Goal: Task Accomplishment & Management: Manage account settings

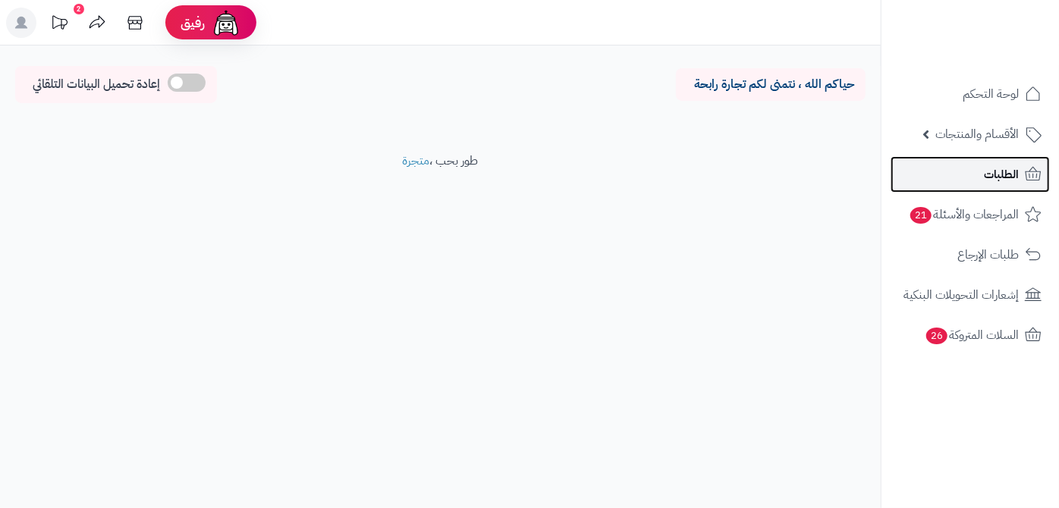
click at [967, 175] on link "الطلبات" at bounding box center [970, 174] width 159 height 36
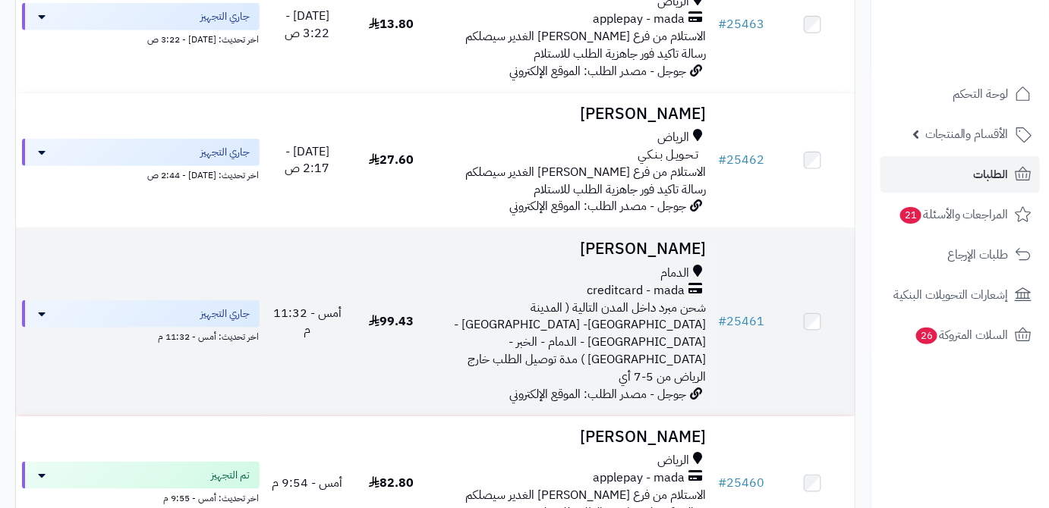
scroll to position [414, 0]
click at [730, 316] on link "# 25461" at bounding box center [742, 321] width 46 height 18
click at [627, 269] on td "عبدالإله الدوسري الدمام creditcard - mada شحن مبرد داخل المدن التالية ( المدينة…" at bounding box center [572, 321] width 279 height 187
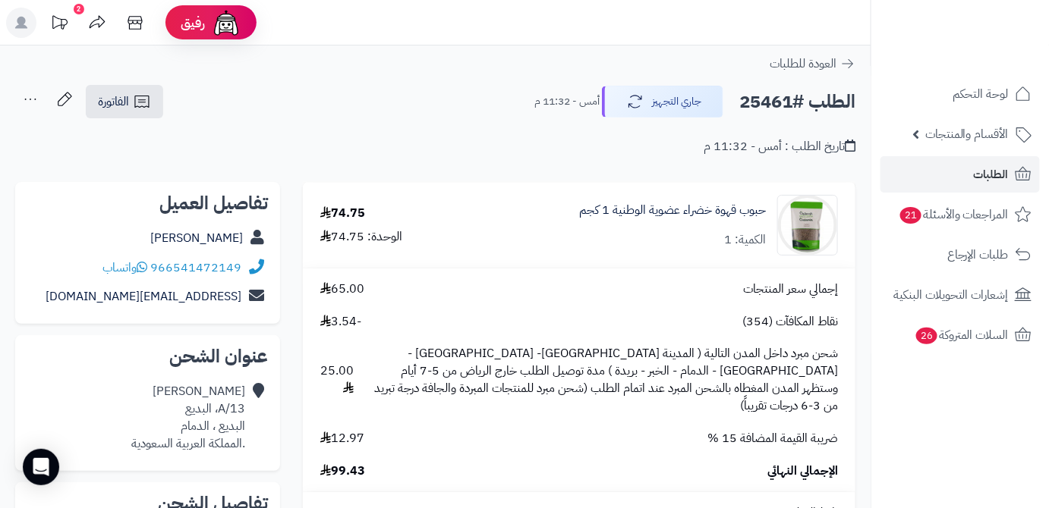
drag, startPoint x: 164, startPoint y: 241, endPoint x: 247, endPoint y: 251, distance: 84.1
click at [247, 251] on div "[PERSON_NAME]" at bounding box center [147, 239] width 241 height 30
copy div "عبدالإله الدوسري"
click at [757, 112] on h2 "الطلب #25461" at bounding box center [797, 102] width 116 height 31
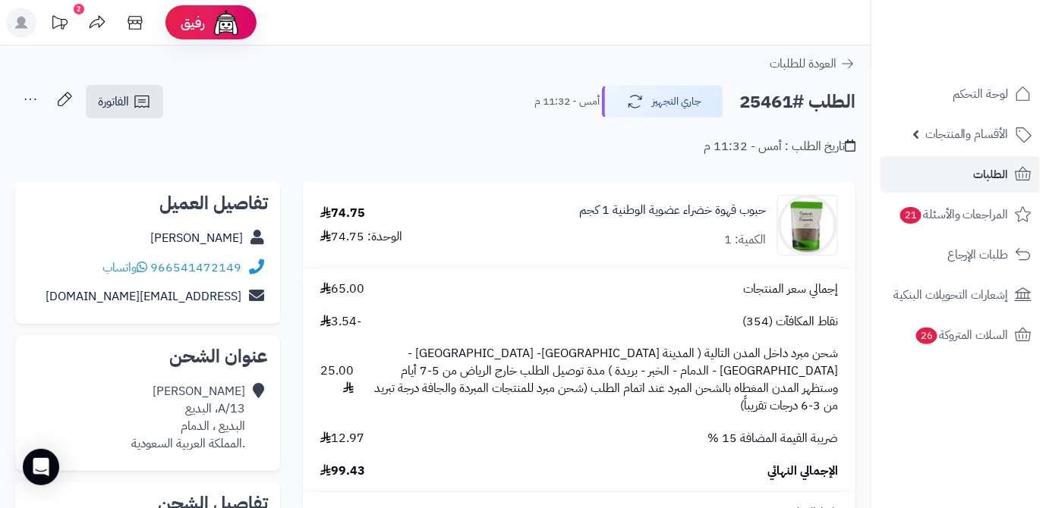
copy h2 "25461"
click at [341, 463] on span "99.43" at bounding box center [342, 471] width 45 height 17
copy span "99.43"
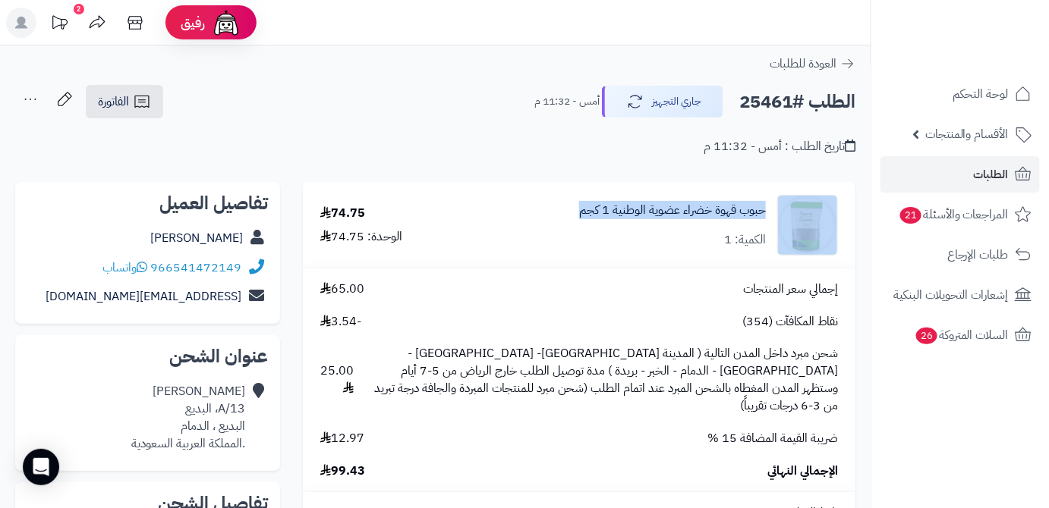
drag, startPoint x: 562, startPoint y: 211, endPoint x: 776, endPoint y: 216, distance: 213.3
click at [776, 216] on div "حبوب قهوة خضراء عضوية الوطنية 1 كجم الكمية: 1" at bounding box center [661, 225] width 376 height 61
copy div "حبوب قهوة خضراء عضوية الوطنية 1 كجم"
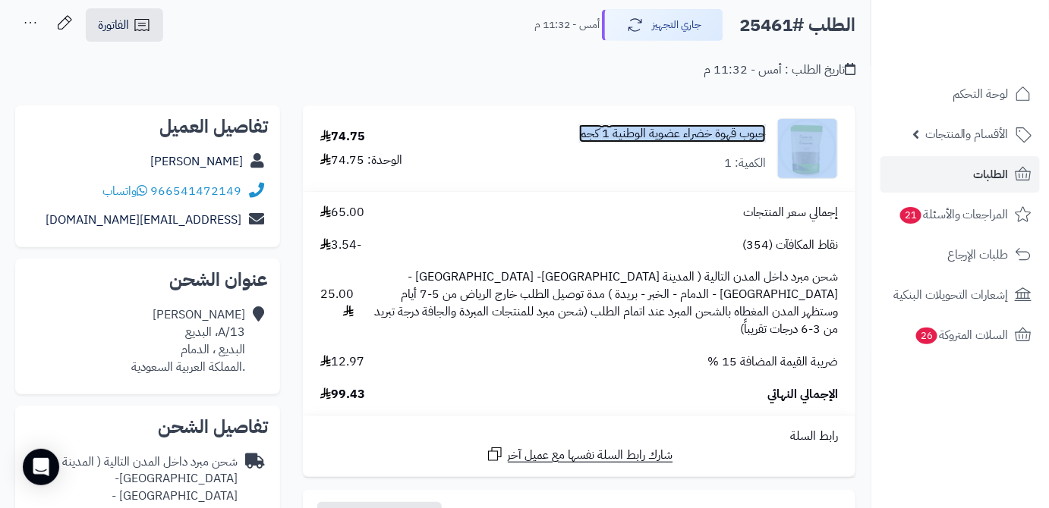
scroll to position [68, 0]
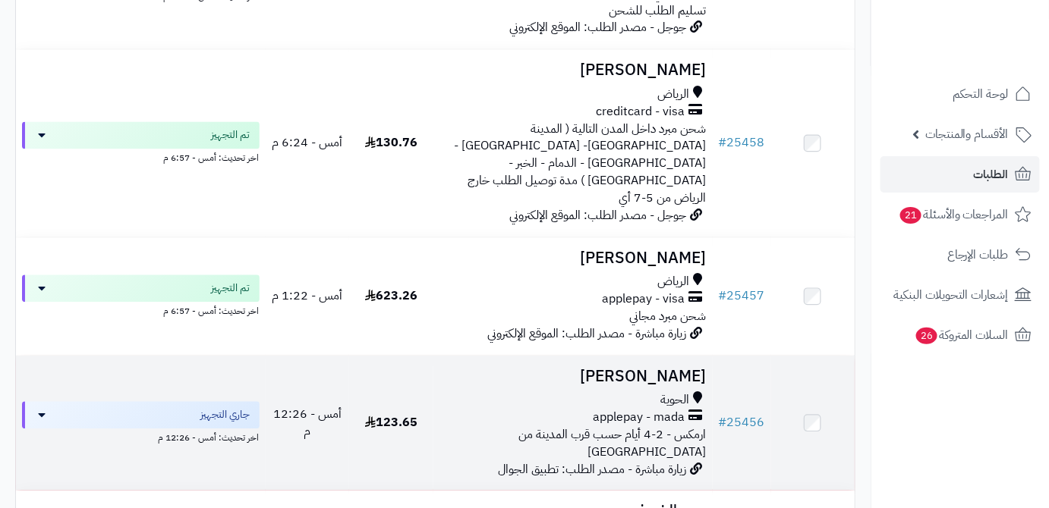
scroll to position [1072, 0]
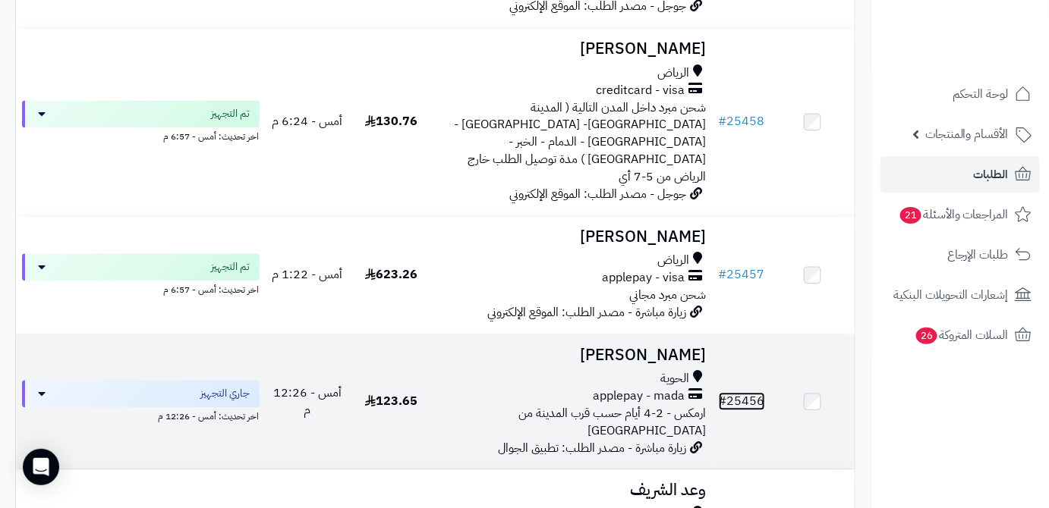
click at [743, 392] on link "# 25456" at bounding box center [742, 401] width 46 height 18
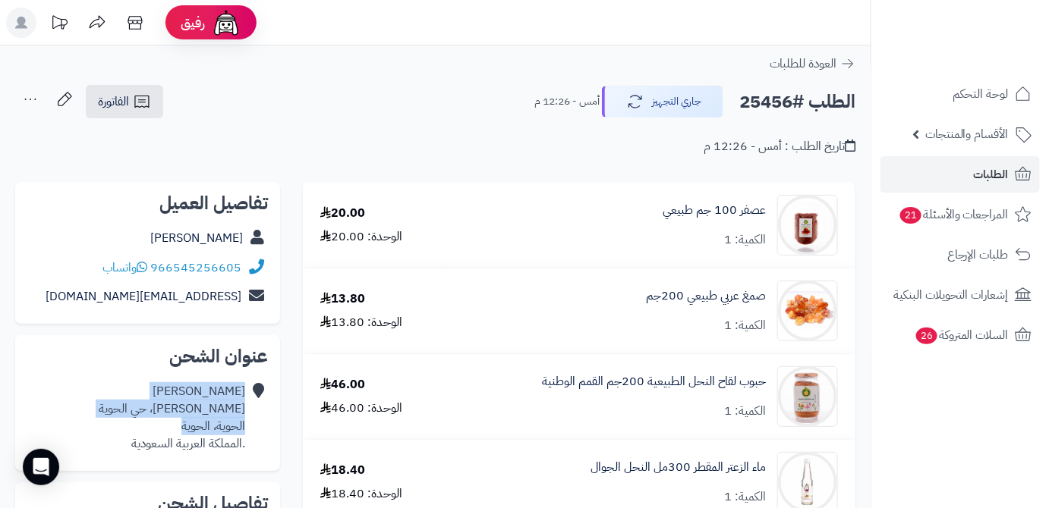
drag, startPoint x: 247, startPoint y: 410, endPoint x: 178, endPoint y: 428, distance: 71.4
click at [178, 428] on div "[PERSON_NAME]، حي الحوية الحوية، الحوية .المملكة العربية السعودية" at bounding box center [147, 417] width 241 height 81
click at [177, 428] on div "[PERSON_NAME]، حي الحوية الحوية، الحوية .المملكة العربية السعودية" at bounding box center [172, 417] width 146 height 69
drag, startPoint x: 166, startPoint y: 425, endPoint x: 243, endPoint y: 414, distance: 77.5
click at [243, 414] on div "[PERSON_NAME]، حي الحوية الحوية، الحوية .المملكة العربية السعودية" at bounding box center [172, 417] width 146 height 69
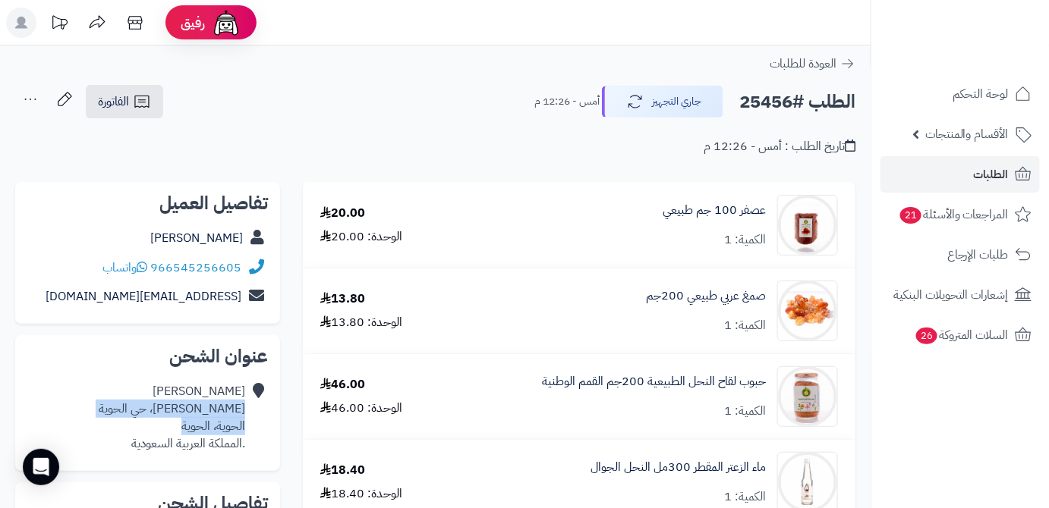
copy div "[PERSON_NAME]، حي الحوية الحوية، الحوية"
click at [754, 95] on h2 "الطلب #25456" at bounding box center [797, 102] width 116 height 31
copy h2 "25456"
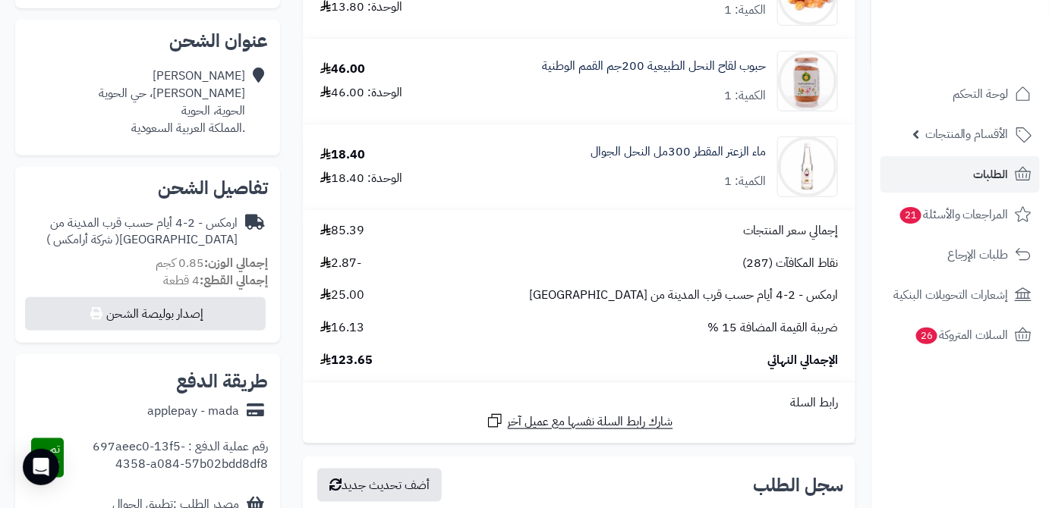
scroll to position [414, 0]
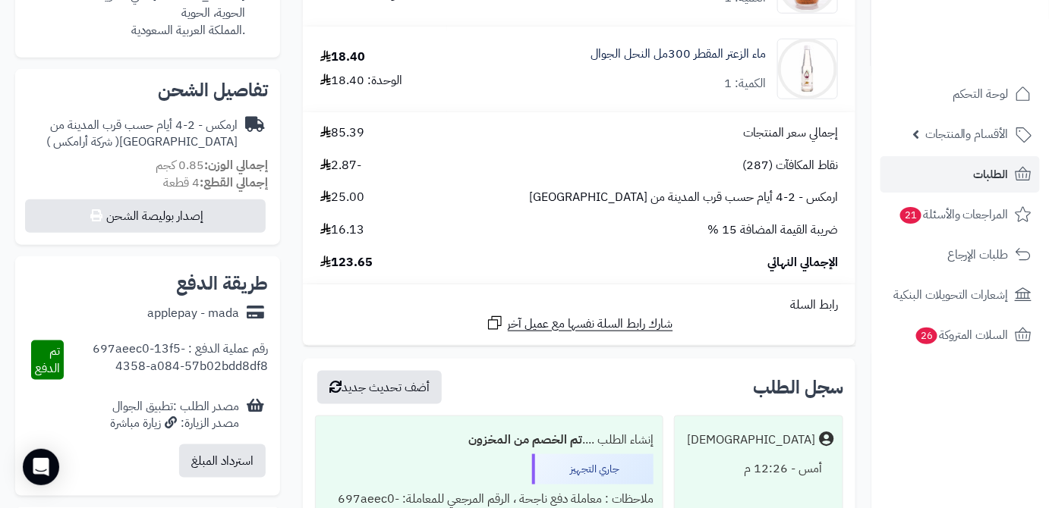
click at [352, 263] on span "123.65" at bounding box center [346, 262] width 52 height 17
copy span "123.65"
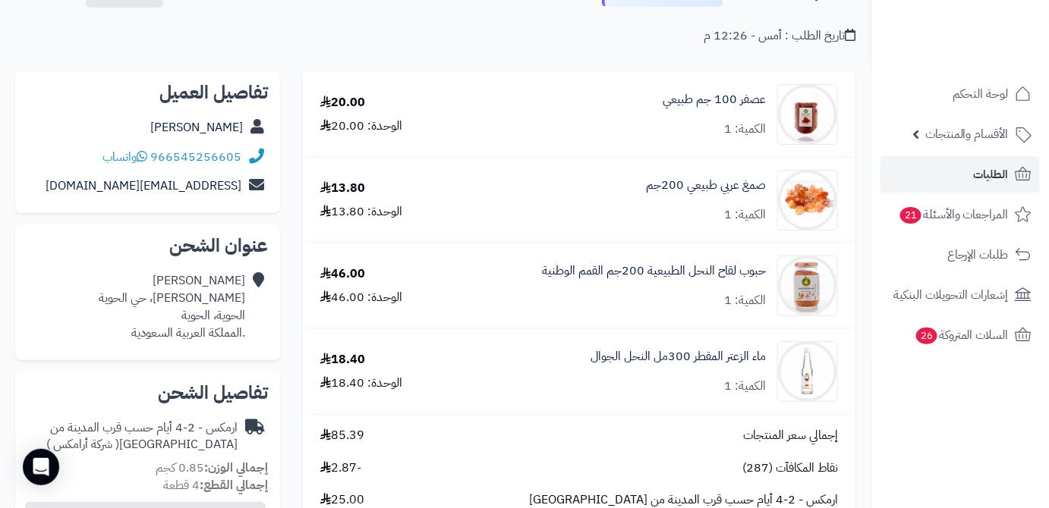
scroll to position [0, 0]
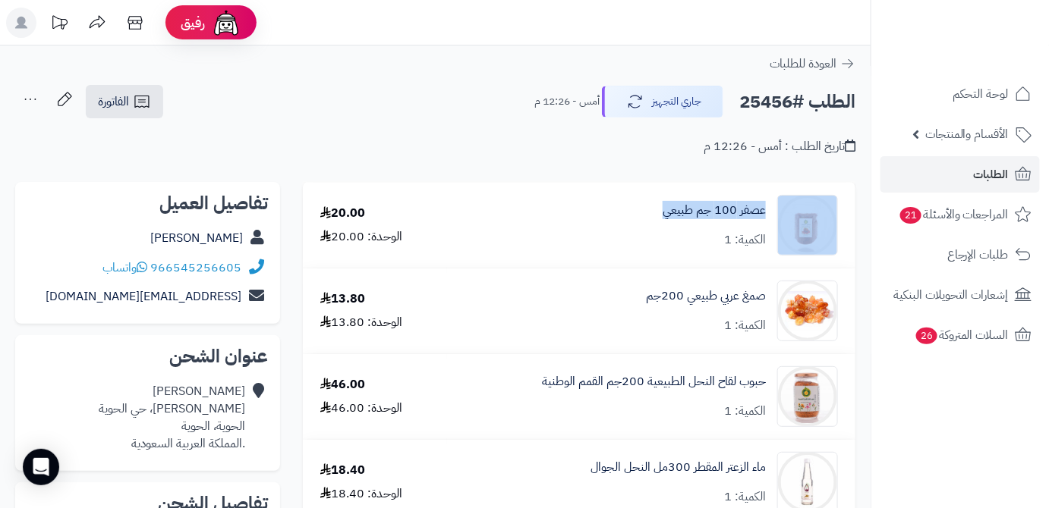
drag, startPoint x: 656, startPoint y: 205, endPoint x: 772, endPoint y: 211, distance: 115.5
click at [772, 211] on div "عصفر 100 جم طبيعي الكمية: 1" at bounding box center [651, 225] width 396 height 61
copy div "عصفر 100 جم طبيعي"
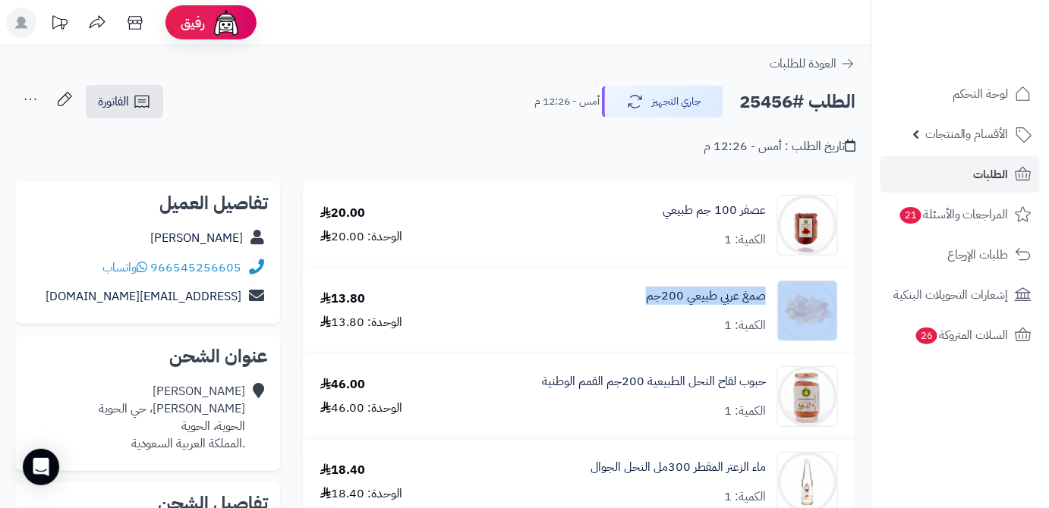
drag, startPoint x: 629, startPoint y: 302, endPoint x: 772, endPoint y: 304, distance: 143.4
click at [772, 304] on div "صمغ عربي طبيعي 200جم الكمية: 1" at bounding box center [651, 311] width 396 height 61
copy div "صمغ عربي طبيعي 200جم"
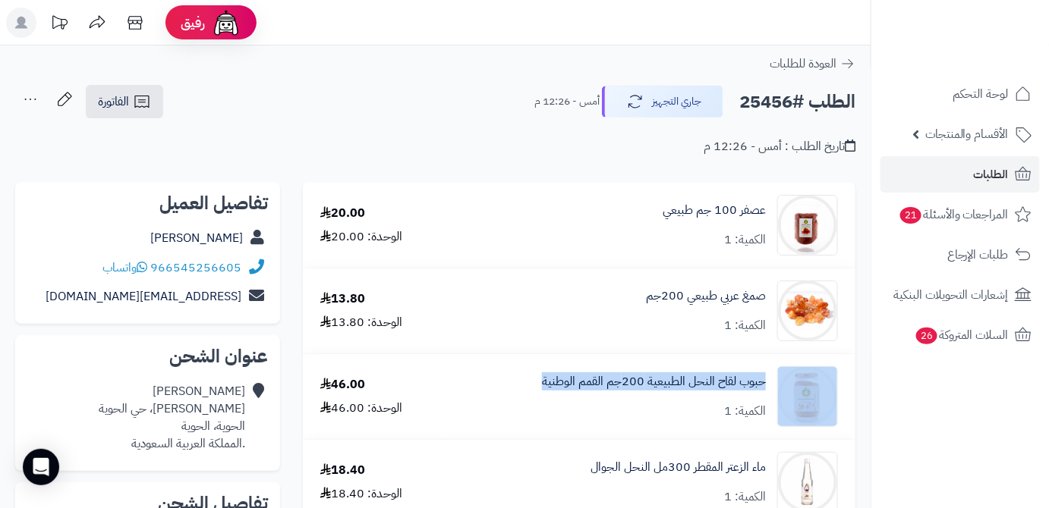
drag, startPoint x: 772, startPoint y: 382, endPoint x: 516, endPoint y: 390, distance: 256.6
click at [516, 390] on div "حبوب لقاح النحل الطبيعية 200جم القمم الوطنية الكمية: 1" at bounding box center [651, 397] width 396 height 61
copy div "حبوب لقاح النحل الطبيعية 200جم القمم الوطنية"
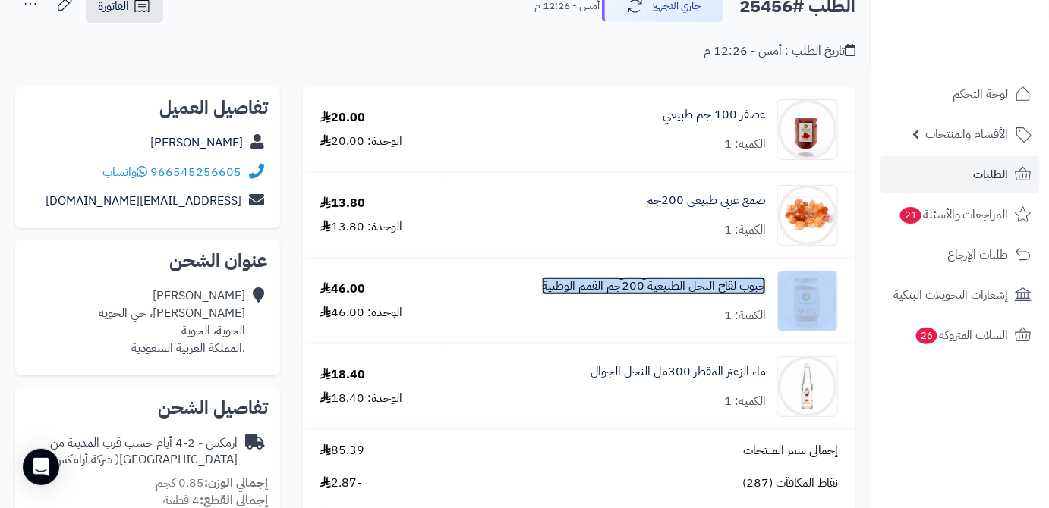
scroll to position [206, 0]
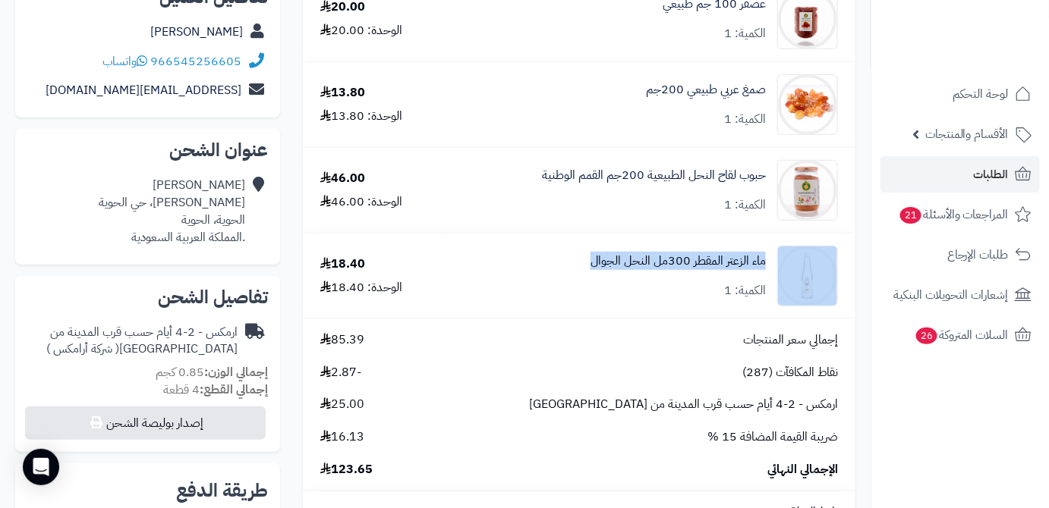
drag, startPoint x: 771, startPoint y: 262, endPoint x: 599, endPoint y: 263, distance: 172.3
click at [580, 266] on div "ماء الزعتر المقطر 300مل النحل الجوال الكمية: 1" at bounding box center [651, 276] width 396 height 61
copy div "ماء الزعتر المقطر 300مل النحل الجوال"
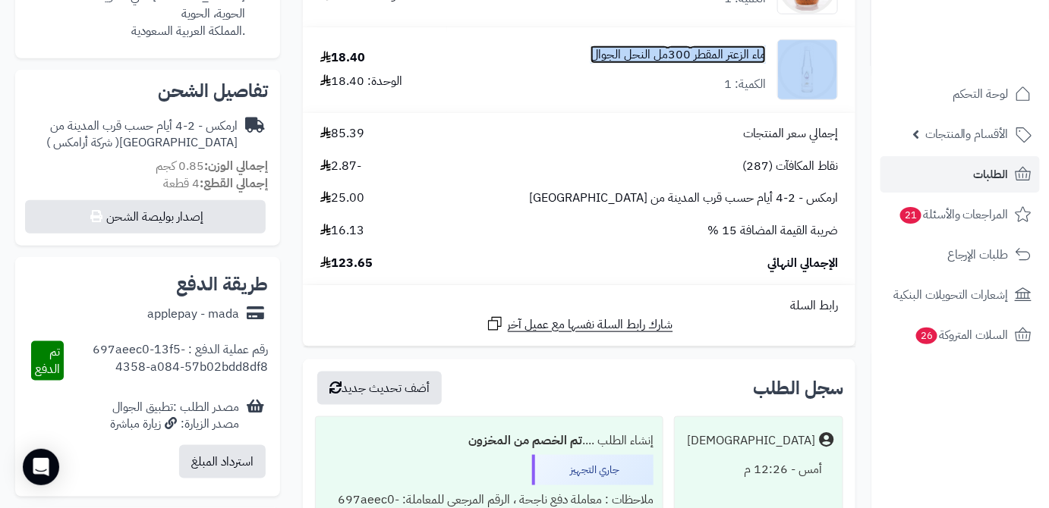
scroll to position [414, 0]
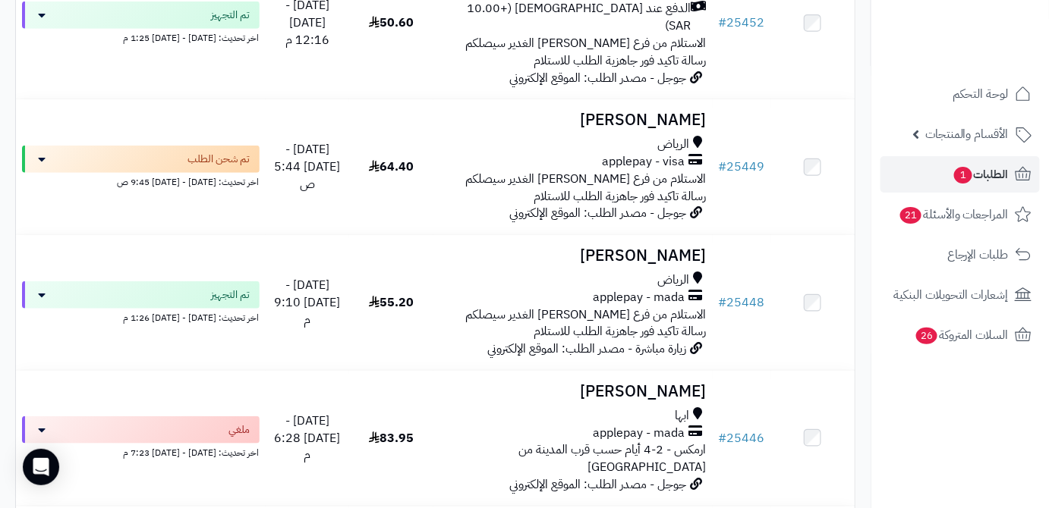
scroll to position [2260, 0]
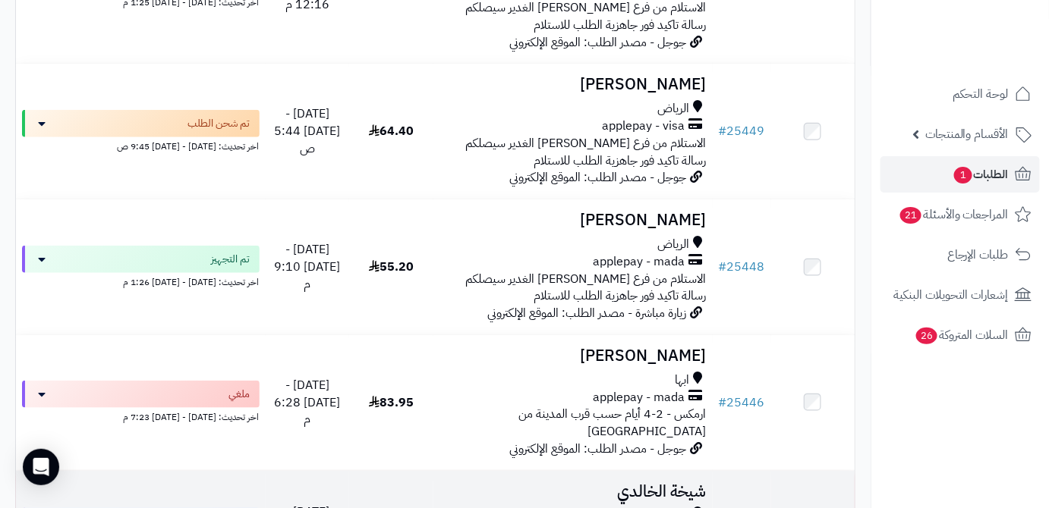
click at [619, 483] on h3 "شيخة الخالدي" at bounding box center [572, 491] width 267 height 17
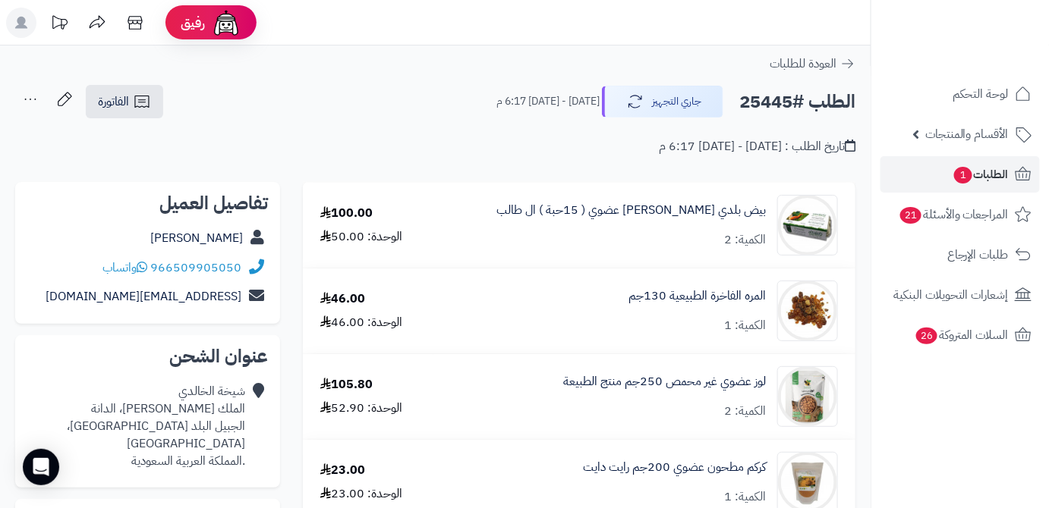
click at [765, 106] on h2 "الطلب #25445" at bounding box center [797, 102] width 116 height 31
copy h2 "25445"
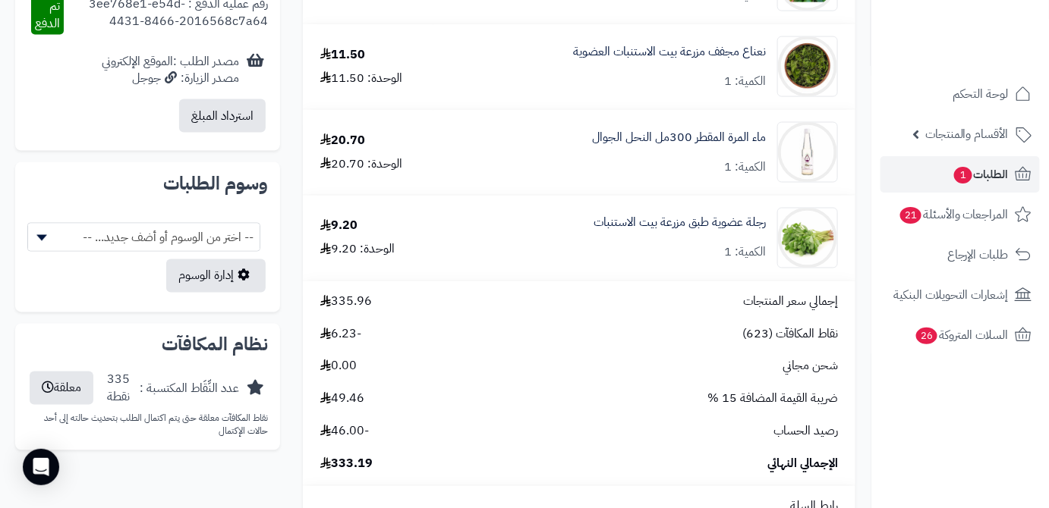
scroll to position [827, 0]
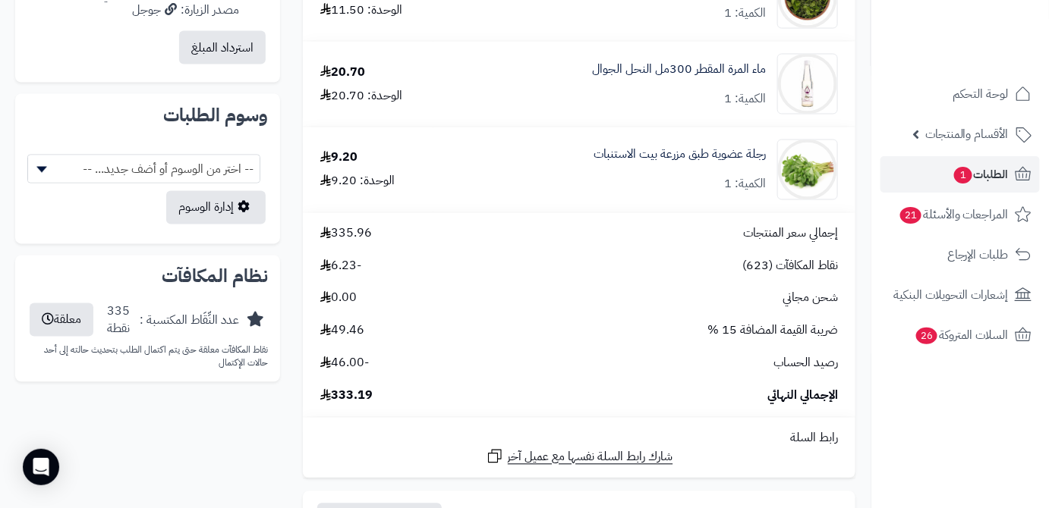
click at [350, 389] on span "333.19" at bounding box center [346, 396] width 52 height 17
click at [348, 401] on span "333.19" at bounding box center [346, 396] width 52 height 17
copy span "333.19"
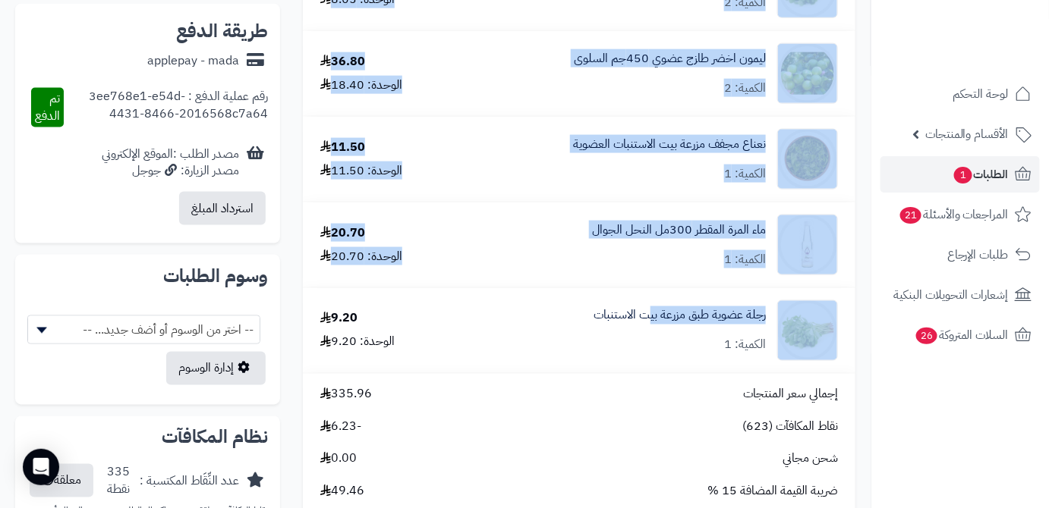
scroll to position [690, 0]
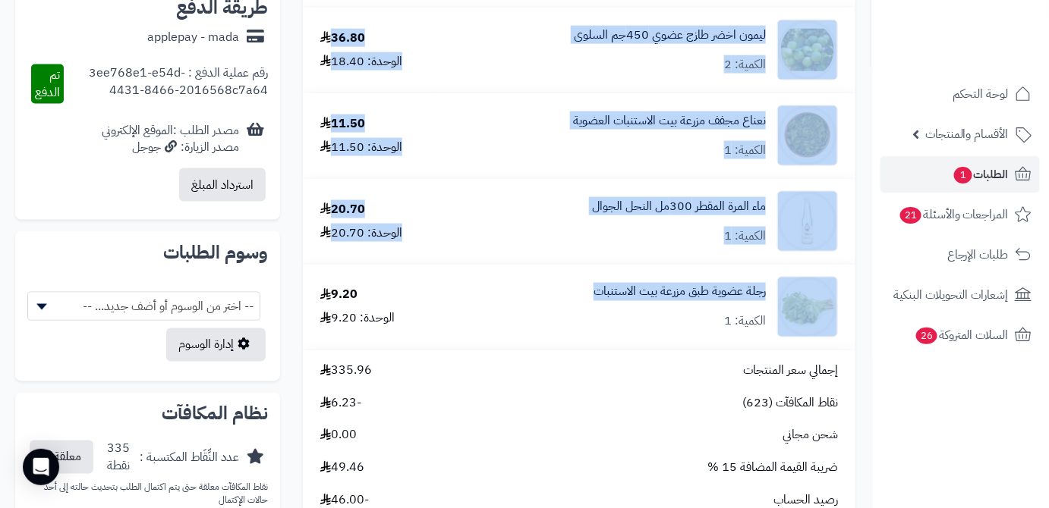
drag, startPoint x: 775, startPoint y: 68, endPoint x: 584, endPoint y: 303, distance: 302.1
click at [580, 303] on tbody "بيض بلدي مرعى حر عضوي ( 15حبة ) ال طالب الكمية: 2 100.00 الوحدة: 50.00 المره ال…" at bounding box center [579, 54] width 552 height 1123
drag, startPoint x: 599, startPoint y: 297, endPoint x: 524, endPoint y: 230, distance: 101.6
click at [524, 230] on div "ماء المرة المقطر 300مل النحل الجوال الكمية: 1" at bounding box center [644, 221] width 410 height 61
copy tbody "بيض بلدي مرعى حر عضوي ( 15حبة ) ال طالب الكمية: 2 100.00 الوحدة: 50.00 المره ال…"
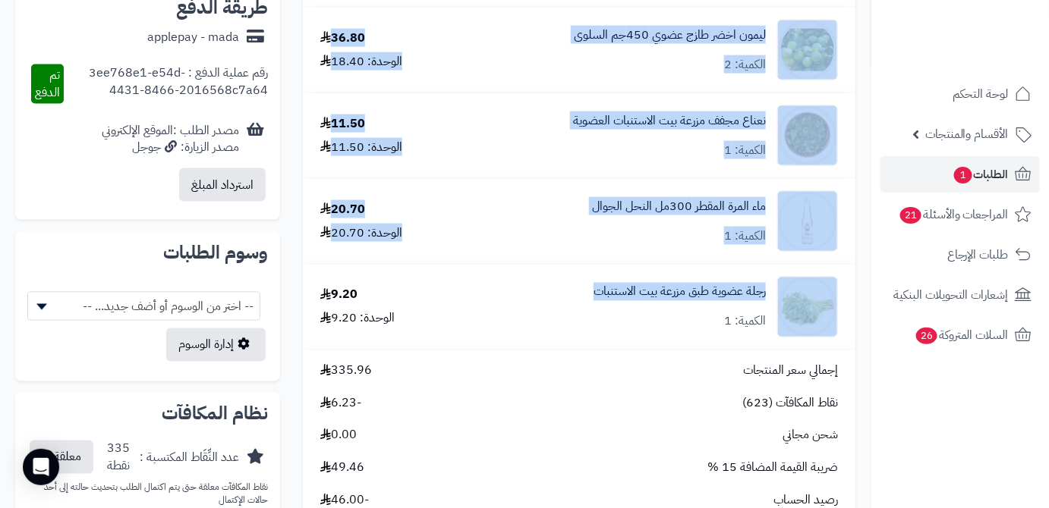
click at [494, 93] on td "ليمون اخضر طازج عضوي 450جم السلوى الكمية: 2" at bounding box center [644, 50] width 422 height 85
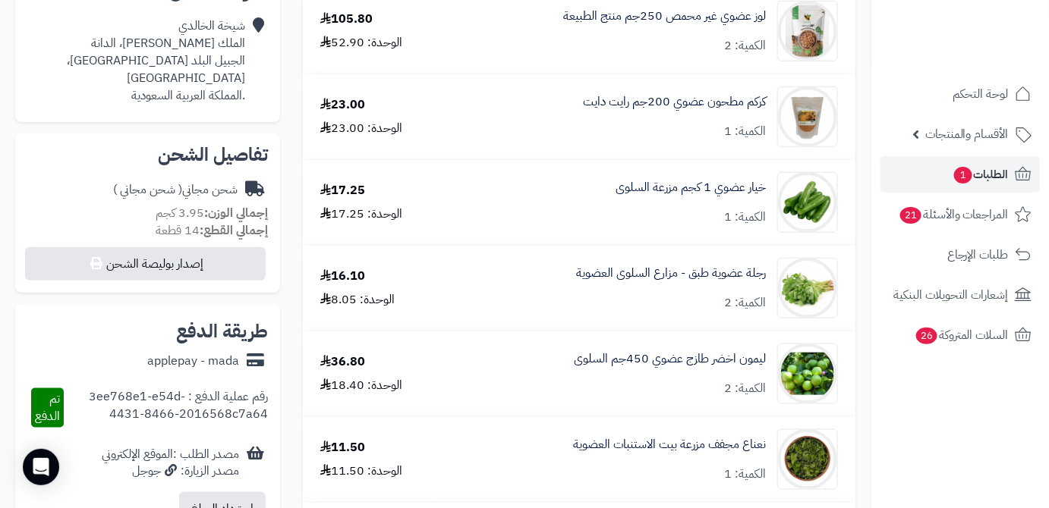
scroll to position [344, 0]
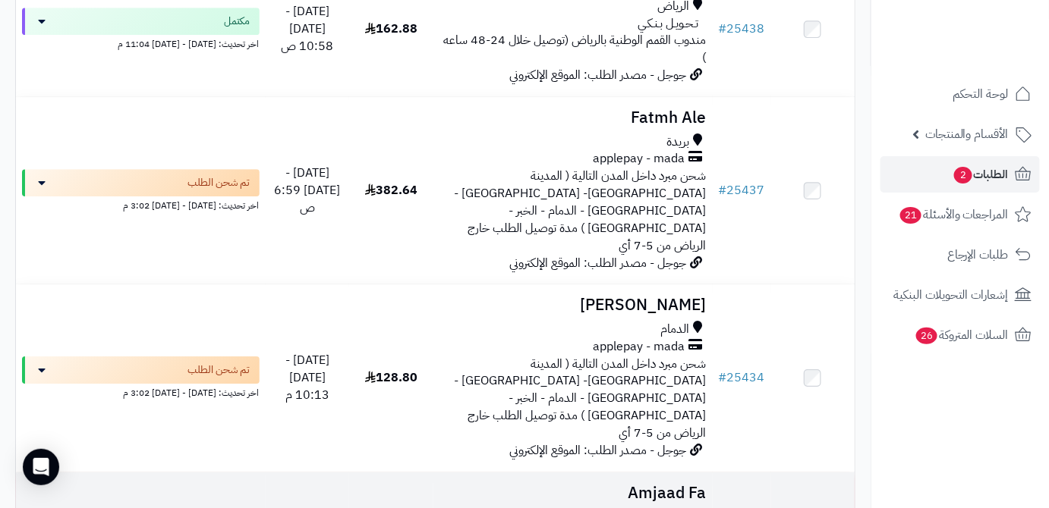
scroll to position [3224, 0]
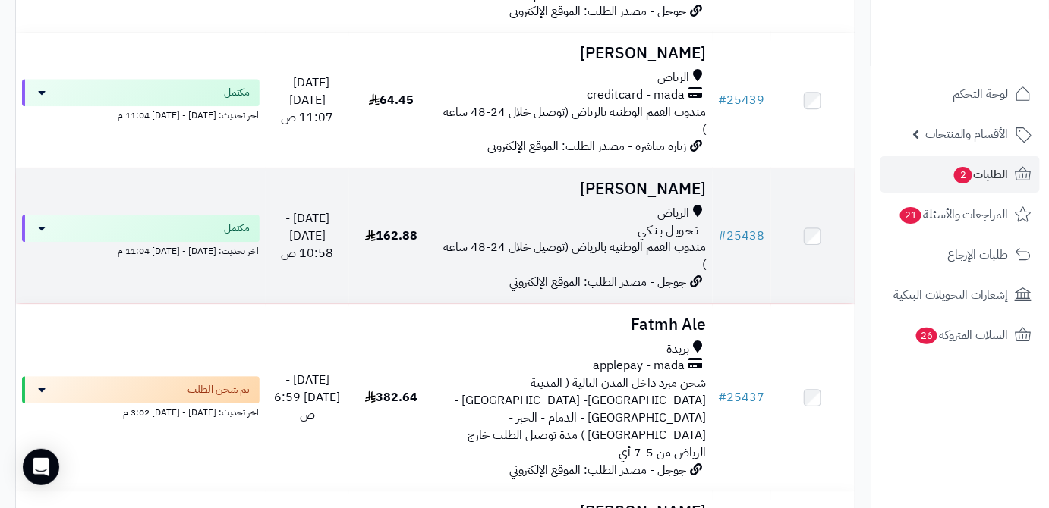
drag, startPoint x: 657, startPoint y: 294, endPoint x: 558, endPoint y: 20, distance: 291.2
click at [558, 181] on h3 "[PERSON_NAME]" at bounding box center [572, 189] width 267 height 17
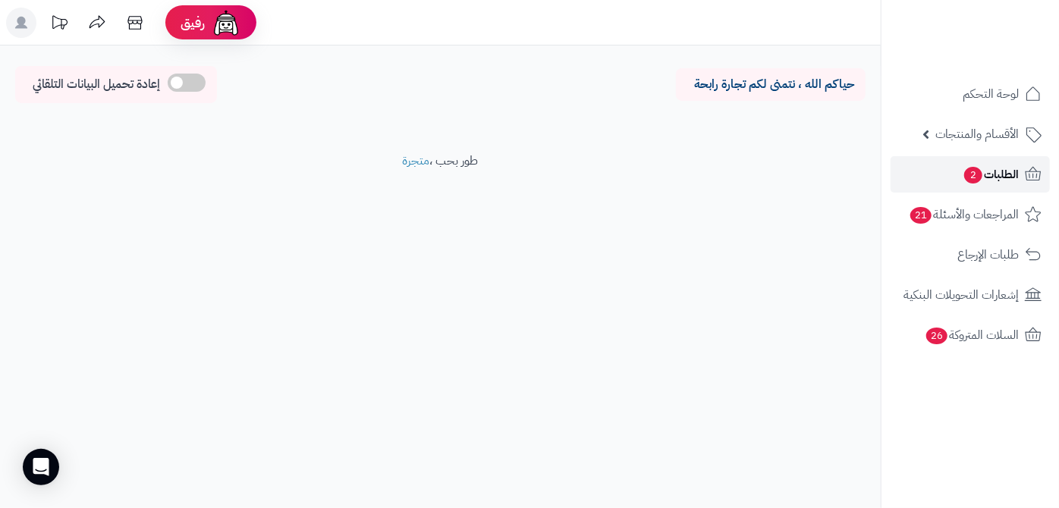
click at [967, 172] on span "2" at bounding box center [973, 175] width 18 height 17
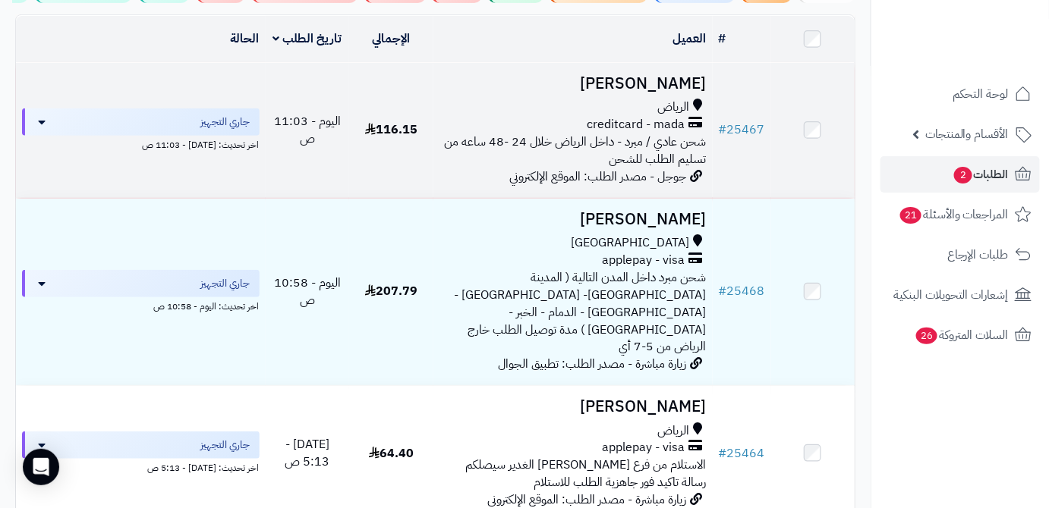
scroll to position [206, 0]
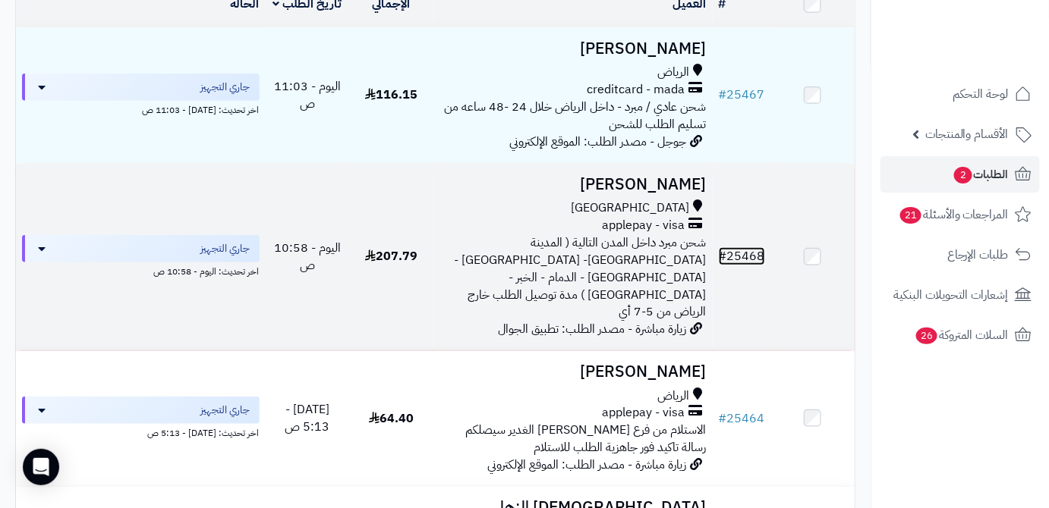
click at [760, 253] on link "# 25468" at bounding box center [742, 256] width 46 height 18
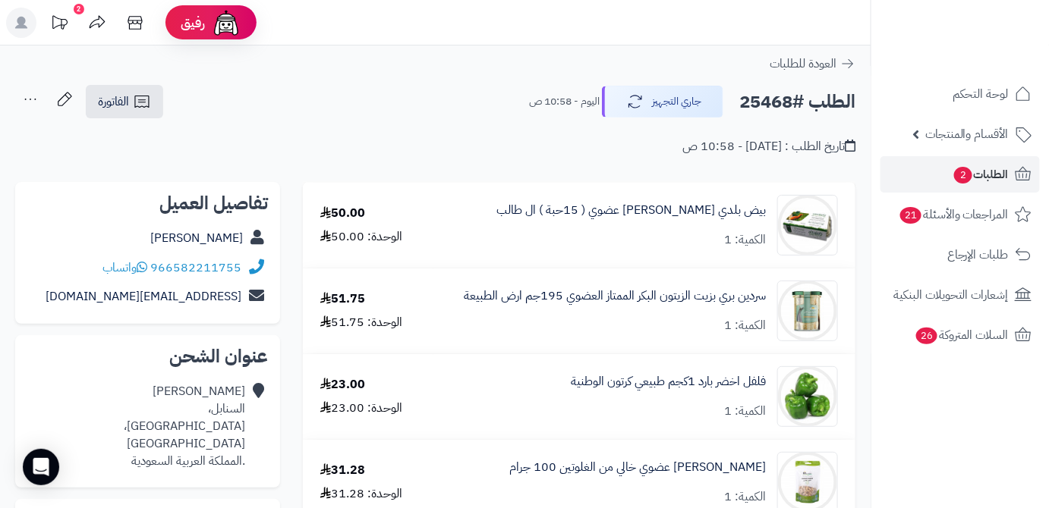
click at [757, 99] on h2 "الطلب #25468" at bounding box center [797, 102] width 116 height 31
copy h2 "25468"
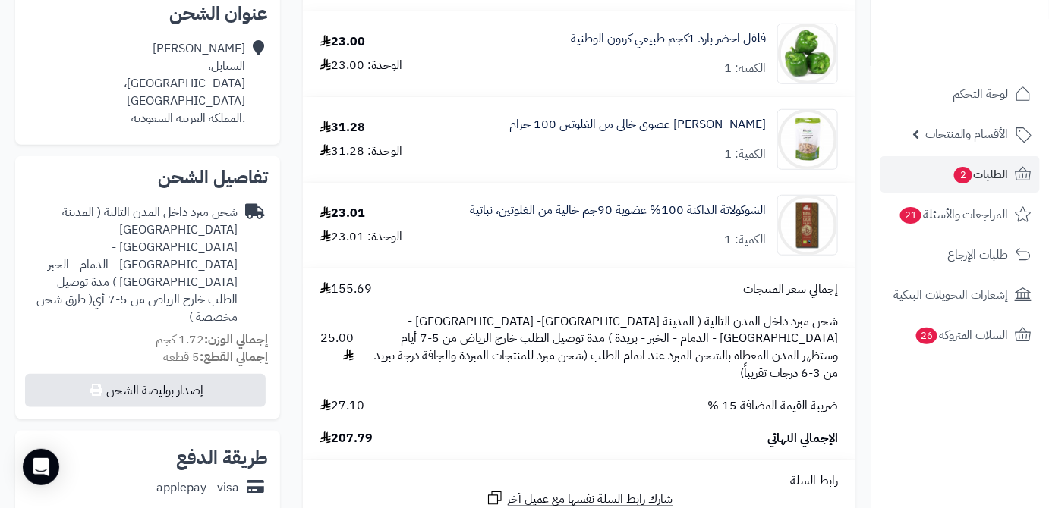
scroll to position [414, 0]
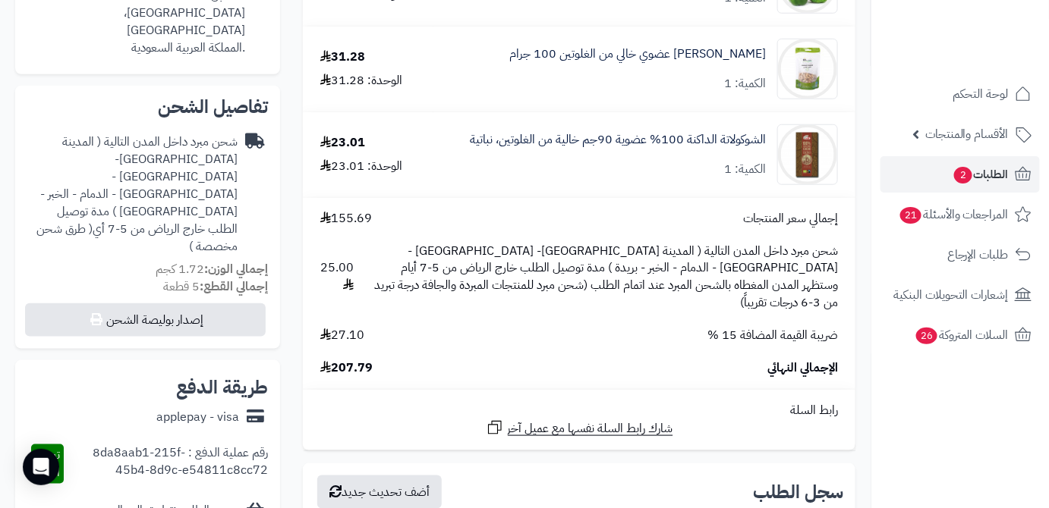
click at [357, 360] on span "207.79" at bounding box center [346, 368] width 52 height 17
copy span "207.79"
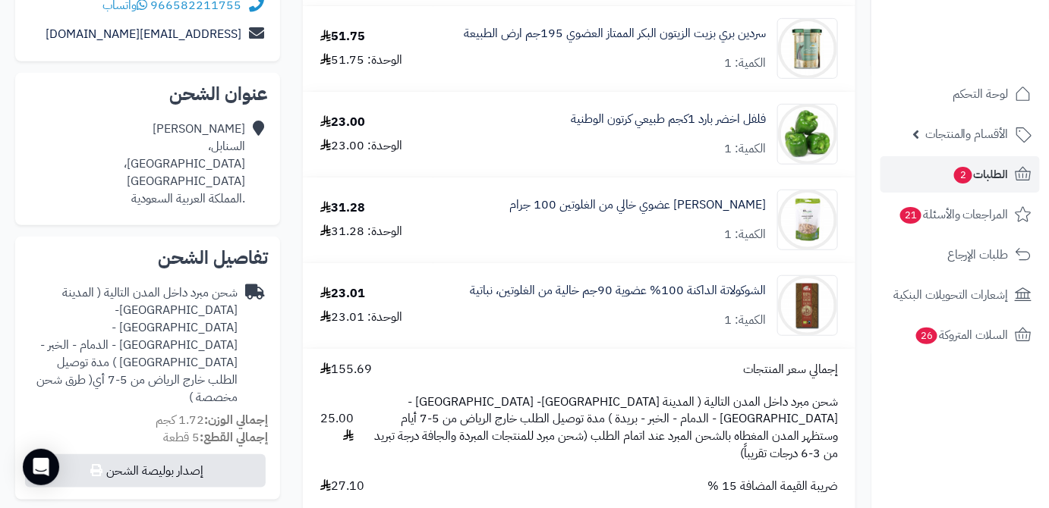
scroll to position [137, 0]
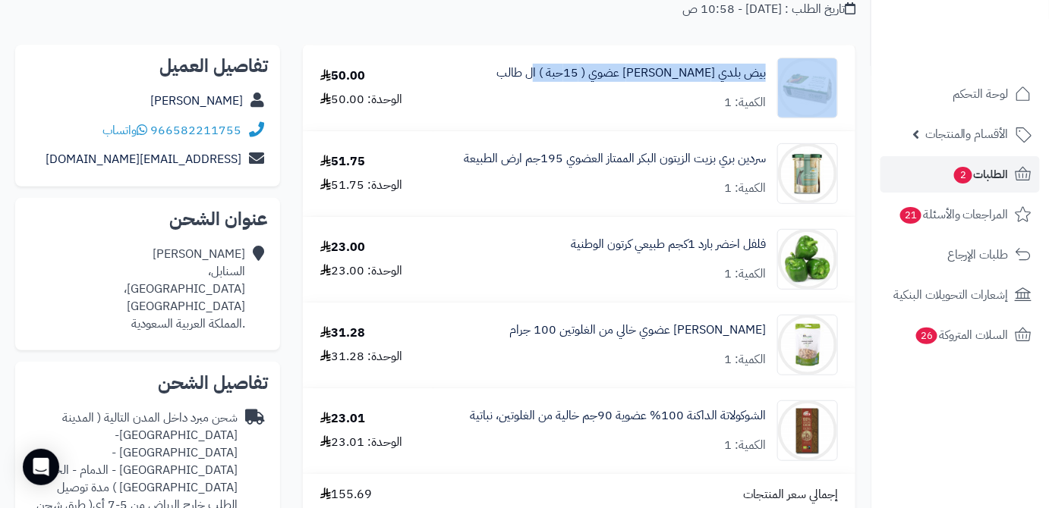
drag, startPoint x: 771, startPoint y: 71, endPoint x: 544, endPoint y: 84, distance: 227.3
click at [544, 84] on div "بيض بلدي مرعى حر عضوي ( 15حبة ) ال طالب الكمية: 1" at bounding box center [644, 88] width 410 height 61
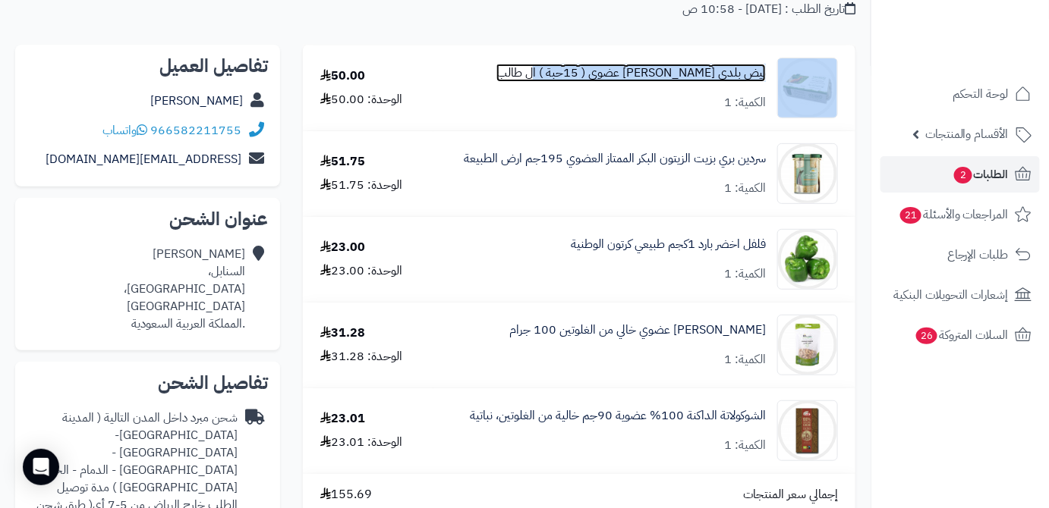
copy div "بيض بلدي مرعى حر عضوي ( 15حبة ) ال طالب"
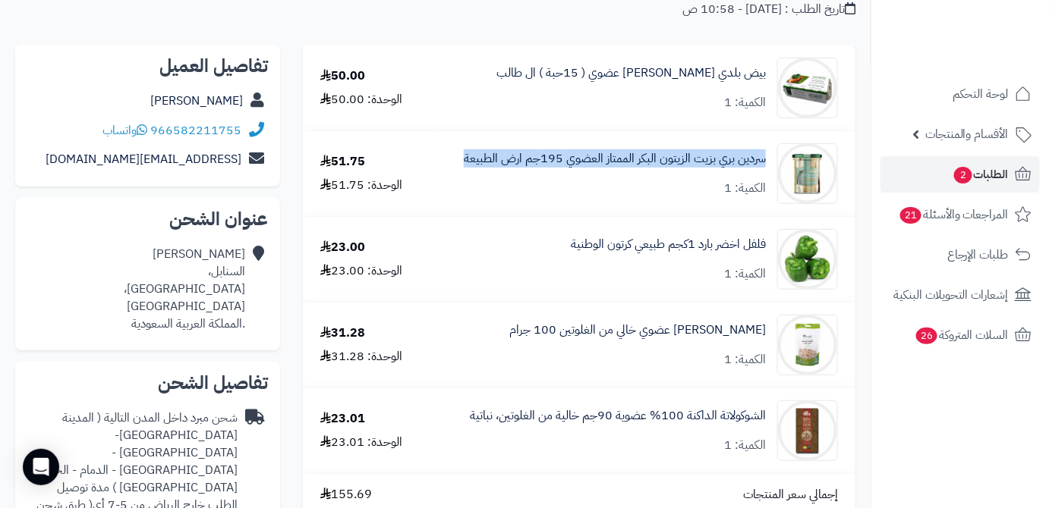
drag, startPoint x: 769, startPoint y: 155, endPoint x: 442, endPoint y: 166, distance: 326.5
click at [442, 166] on td "سردين بري بزيت الزيتون البكر الممتاز العضوي 195جم ارض الطبيعة الكمية: 1" at bounding box center [644, 173] width 422 height 85
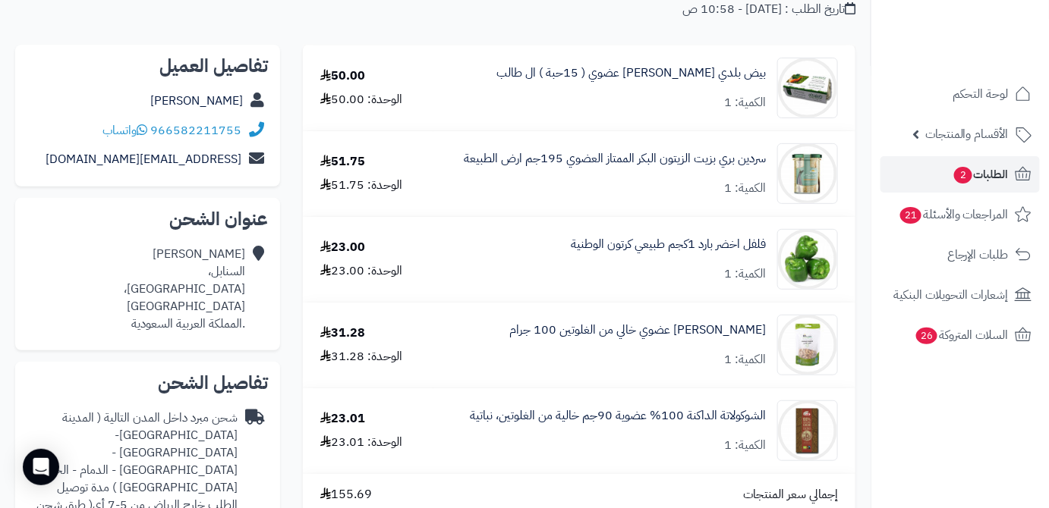
drag, startPoint x: 769, startPoint y: 156, endPoint x: 659, endPoint y: 162, distance: 109.5
click at [659, 162] on div "سردين بري بزيت الزيتون البكر الممتاز العضوي 195جم ارض الطبيعة الكمية: 1" at bounding box center [644, 173] width 410 height 61
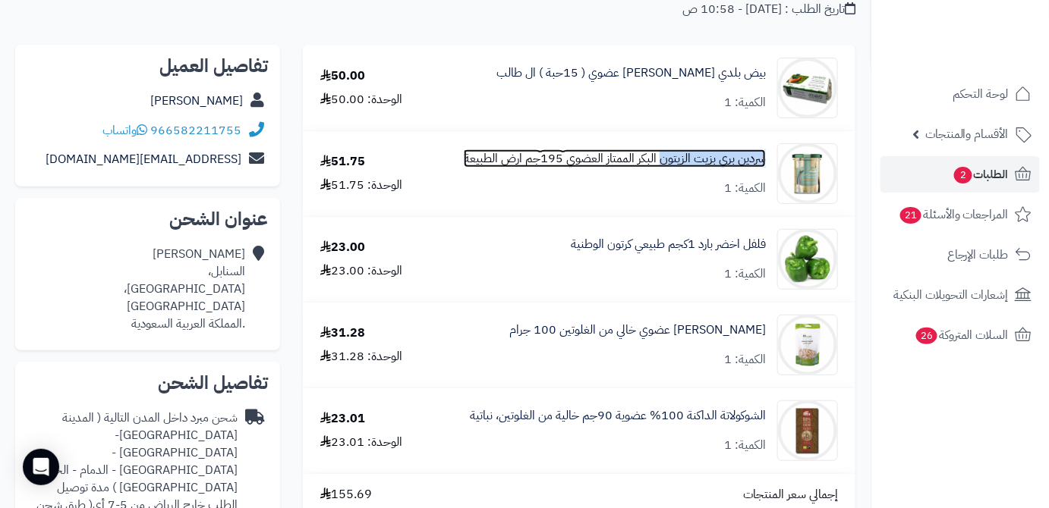
copy link "سردين بري بزيت الزيتون"
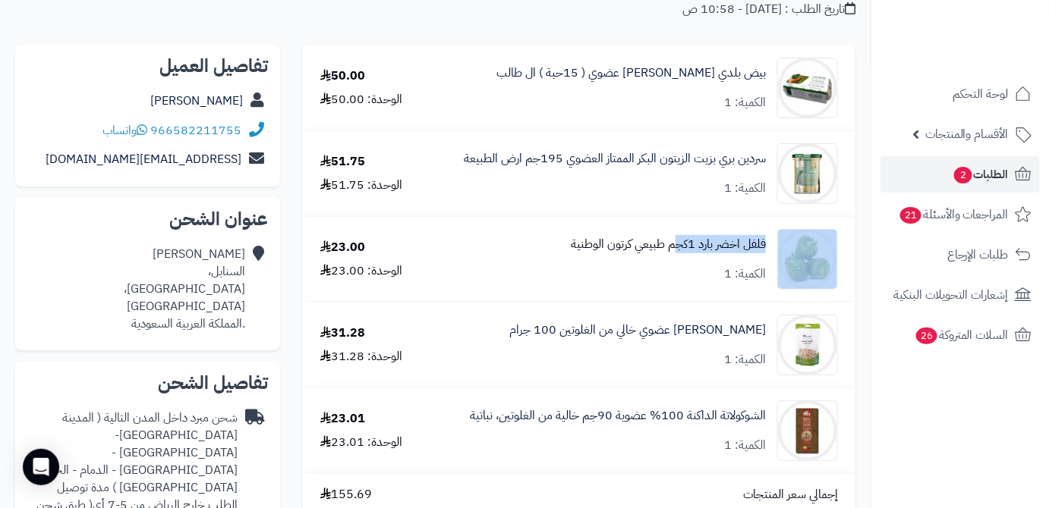
drag, startPoint x: 773, startPoint y: 240, endPoint x: 672, endPoint y: 246, distance: 101.9
click at [672, 246] on div "فلفل اخضر بارد 1كجم طبيعي كرتون الوطنية الكمية: 1" at bounding box center [644, 259] width 410 height 61
click at [672, 246] on link "فلفل اخضر بارد 1كجم طبيعي كرتون الوطنية" at bounding box center [668, 244] width 195 height 17
drag, startPoint x: 768, startPoint y: 241, endPoint x: 692, endPoint y: 245, distance: 76.0
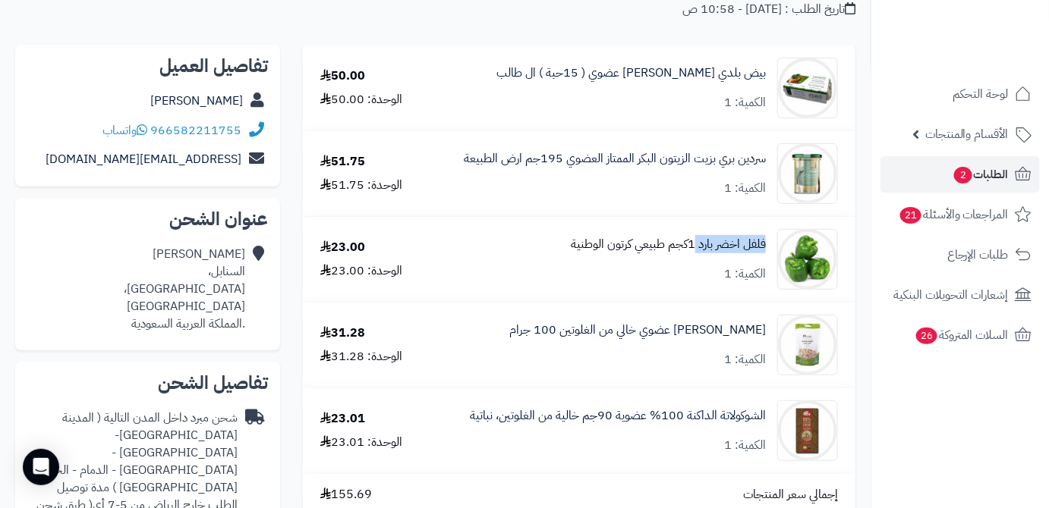
click at [692, 245] on div "فلفل اخضر بارد 1كجم طبيعي كرتون الوطنية الكمية: 1" at bounding box center [644, 259] width 410 height 61
copy link "فلفل اخضر بارد"
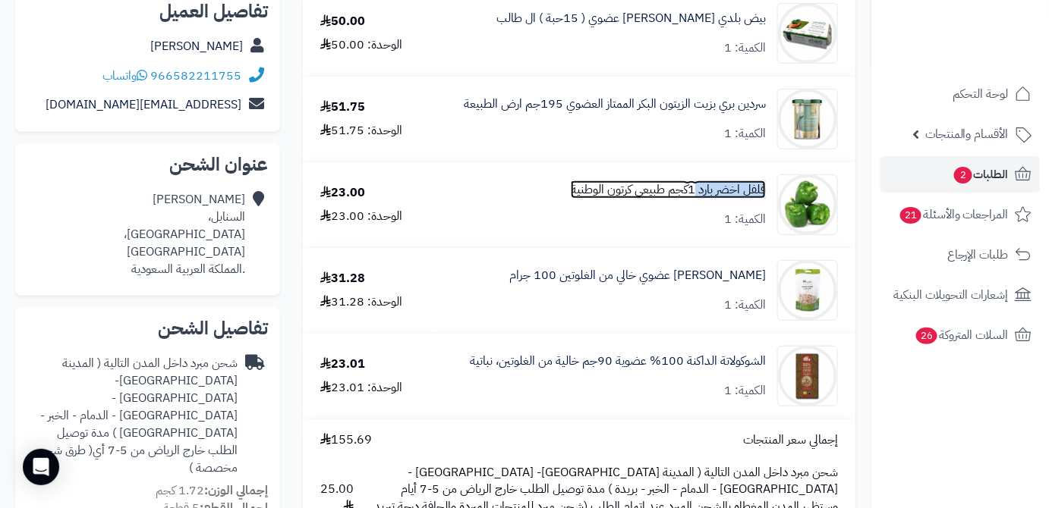
scroll to position [206, 0]
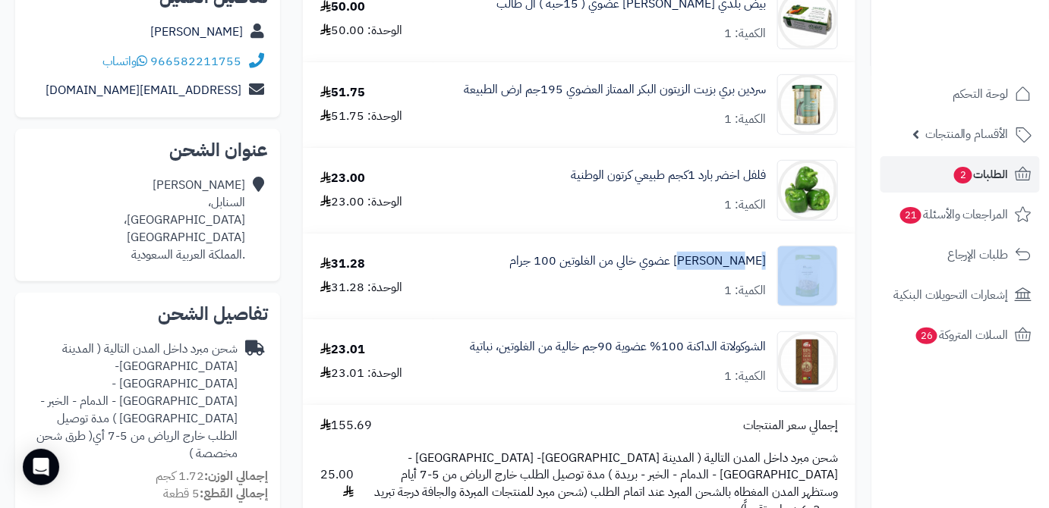
drag, startPoint x: 776, startPoint y: 260, endPoint x: 714, endPoint y: 272, distance: 63.3
click at [714, 272] on div "كاجو عضوي خالي من الغلوتين 100 جرام الكمية: 1" at bounding box center [644, 276] width 410 height 61
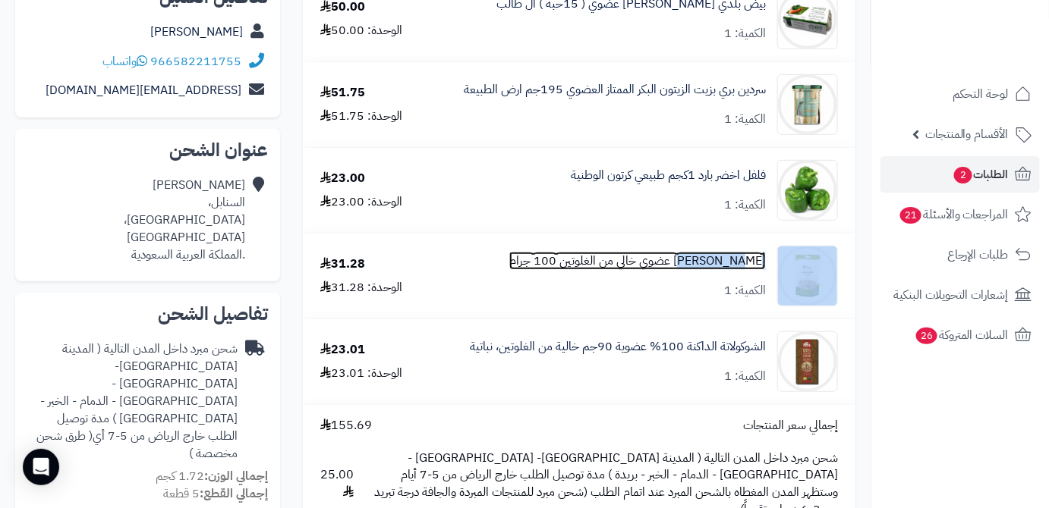
copy div "كاجو عضوي"
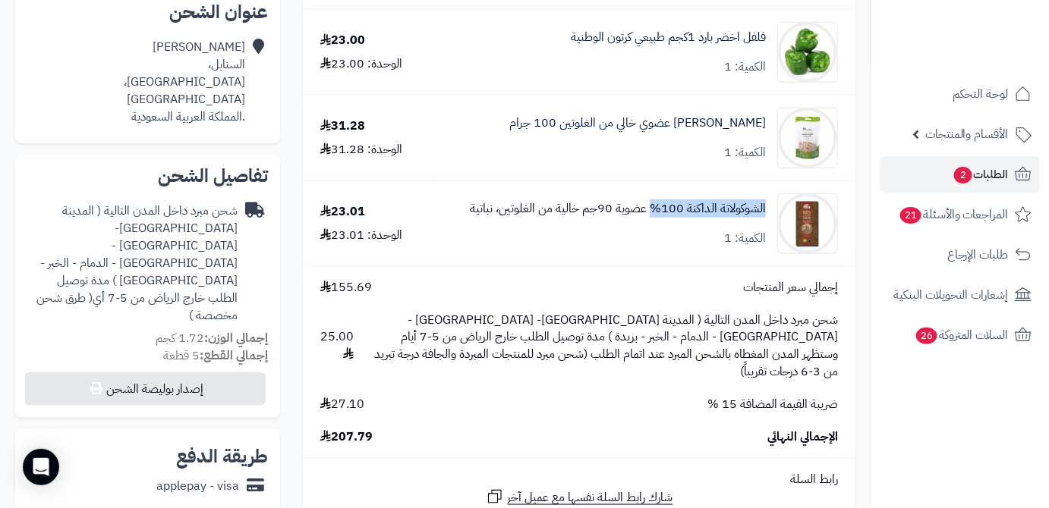
drag, startPoint x: 771, startPoint y: 211, endPoint x: 672, endPoint y: 205, distance: 99.6
click at [653, 219] on div "الشوكولاتة الداكنة 100% عضوية 90جم خالية من الغلوتين، نباتية الكمية: 1" at bounding box center [644, 223] width 410 height 61
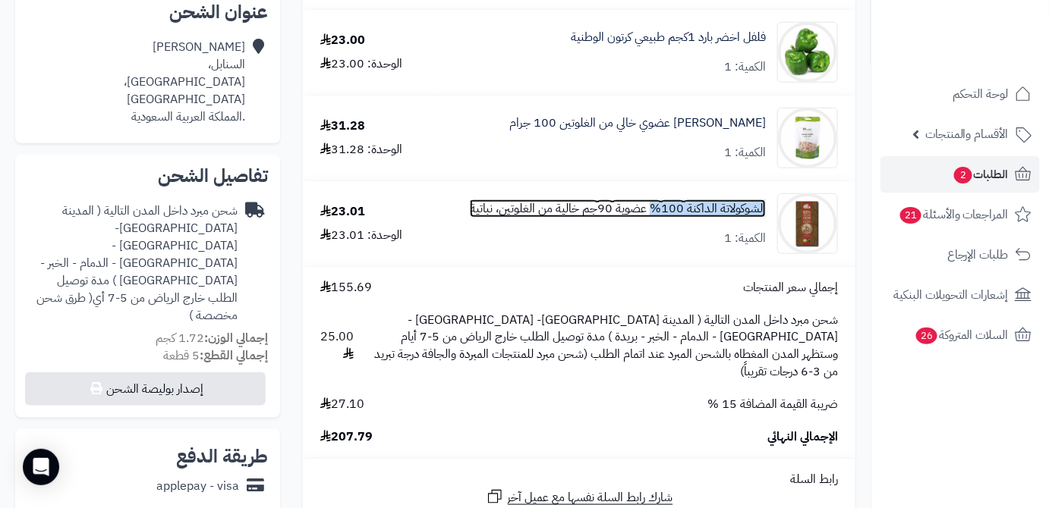
copy link "الشوكولاتة الداكنة 100%"
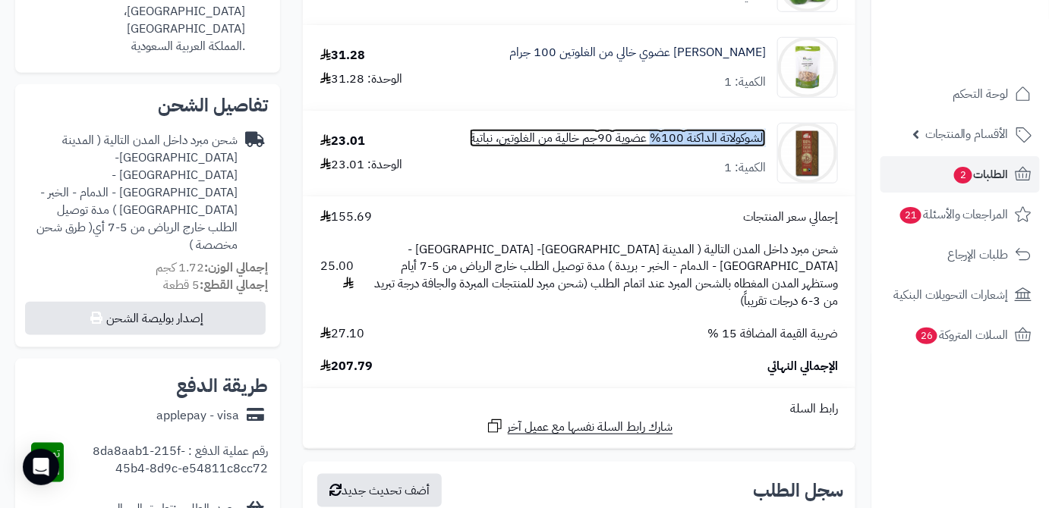
scroll to position [414, 0]
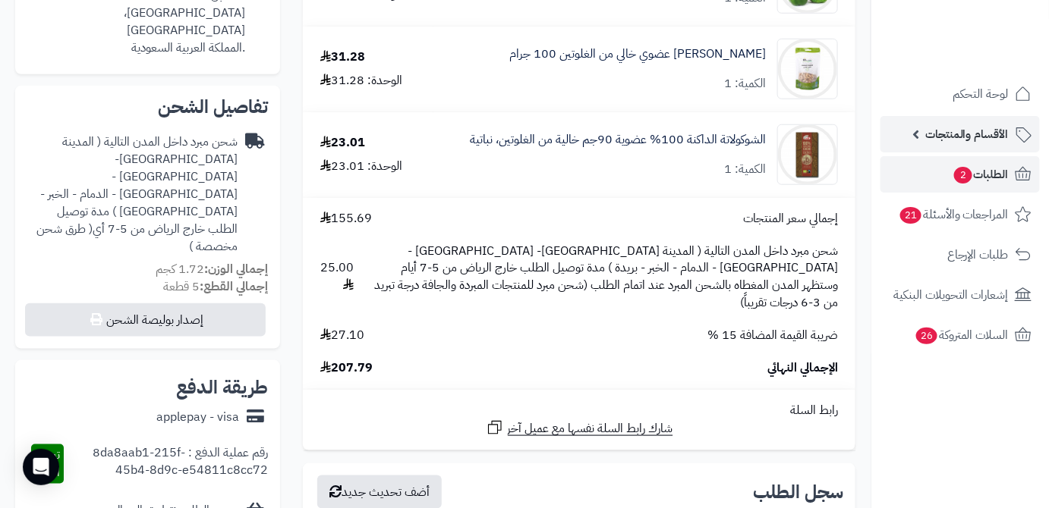
click at [906, 136] on link "الأقسام والمنتجات" at bounding box center [959, 134] width 159 height 36
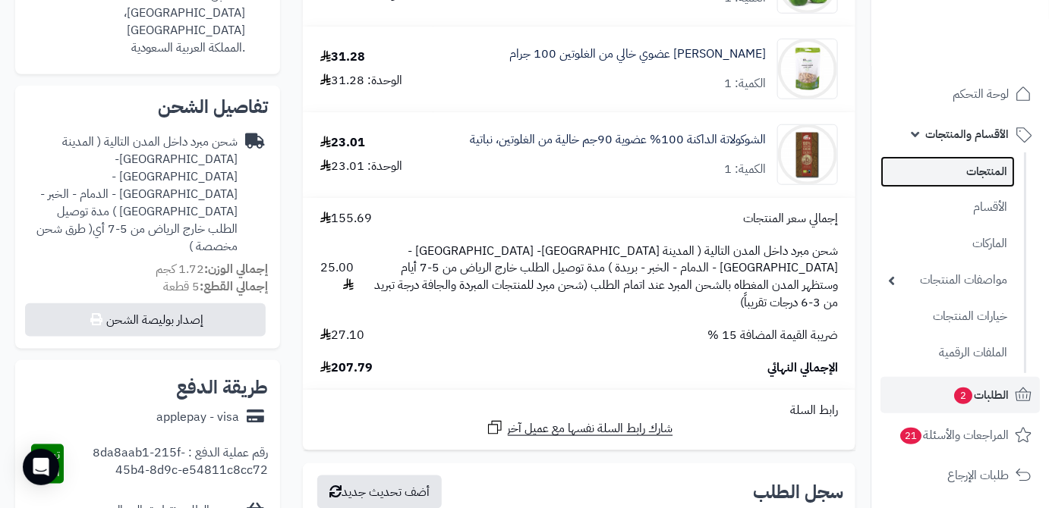
click at [923, 168] on link "المنتجات" at bounding box center [947, 171] width 134 height 31
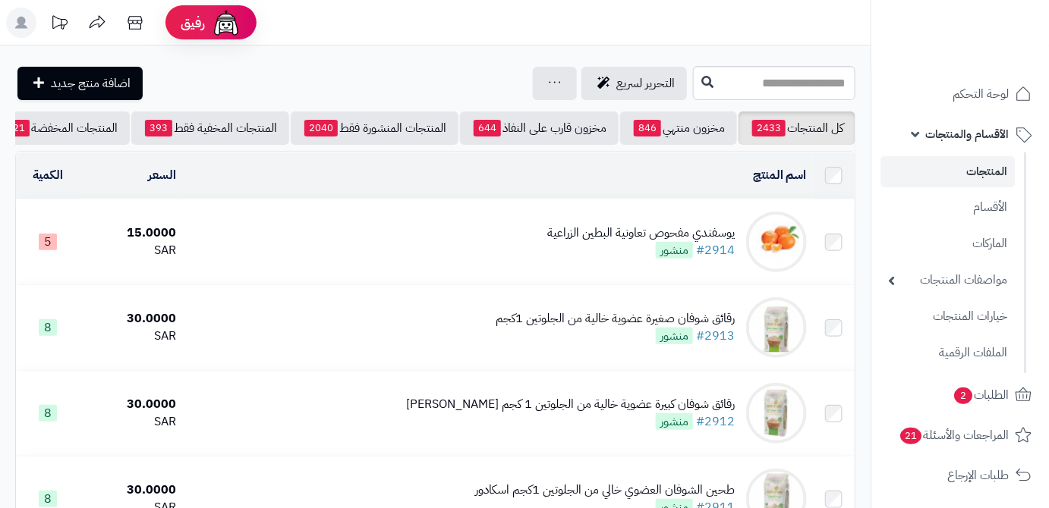
scroll to position [0, -160]
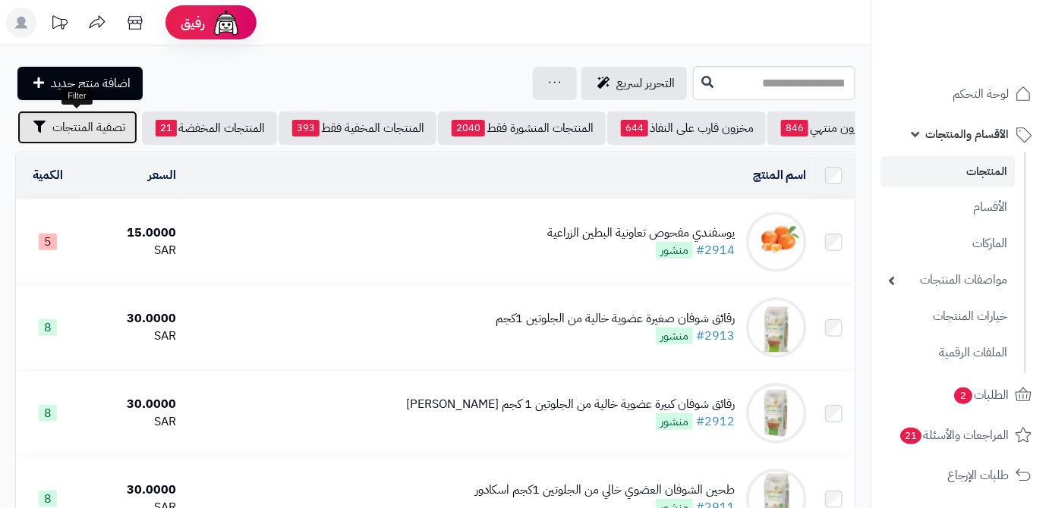
click at [68, 136] on span "تصفية المنتجات" at bounding box center [88, 127] width 73 height 18
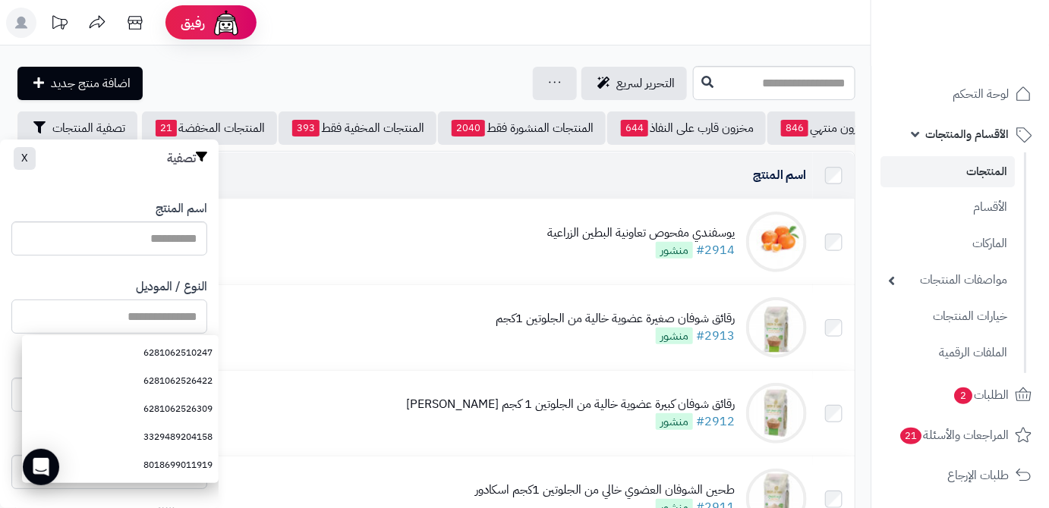
paste input "**********"
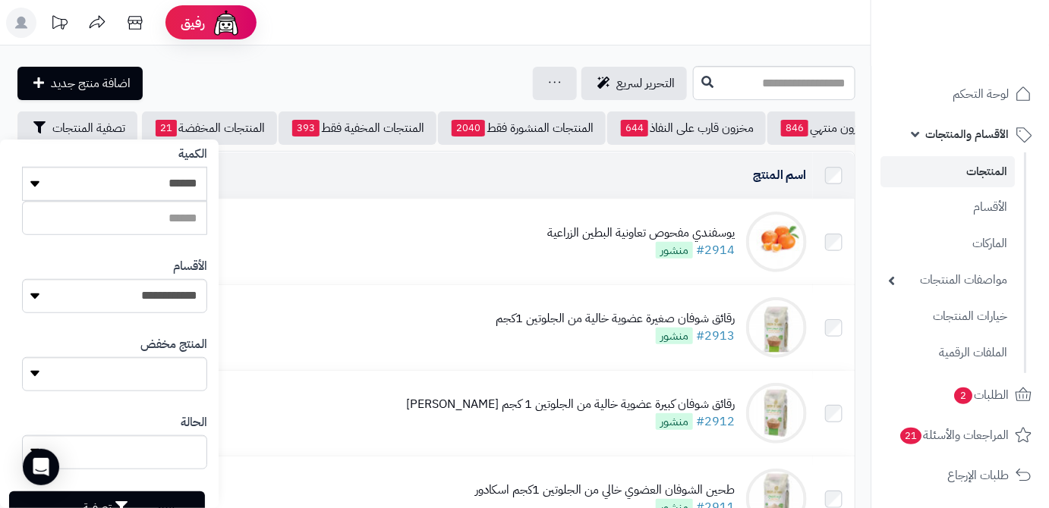
scroll to position [419, 0]
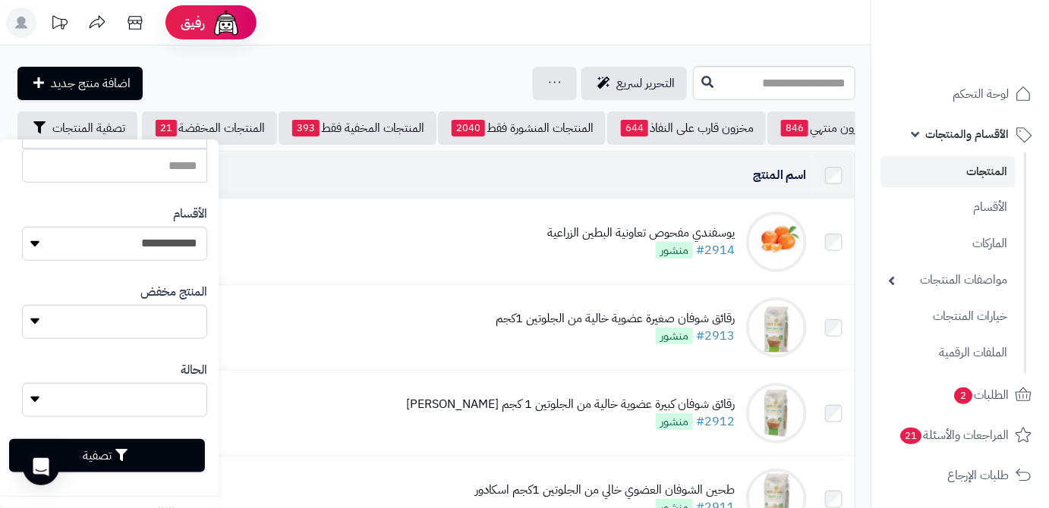
type input "**********"
click at [181, 457] on button "تصفية" at bounding box center [107, 455] width 196 height 33
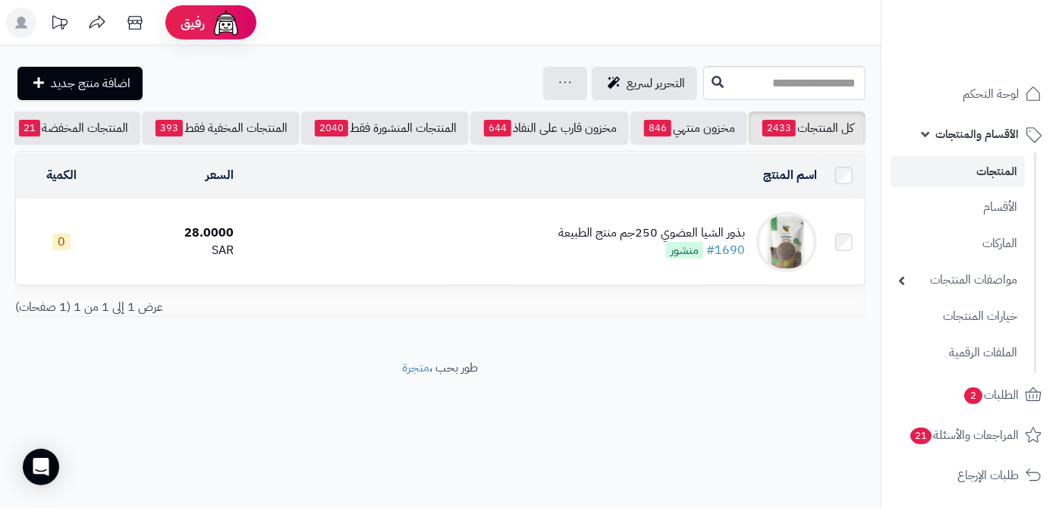
click at [606, 253] on div "بذور الشيا العضوي 250جم منتج الطبيعة #1690 منشور" at bounding box center [651, 242] width 187 height 35
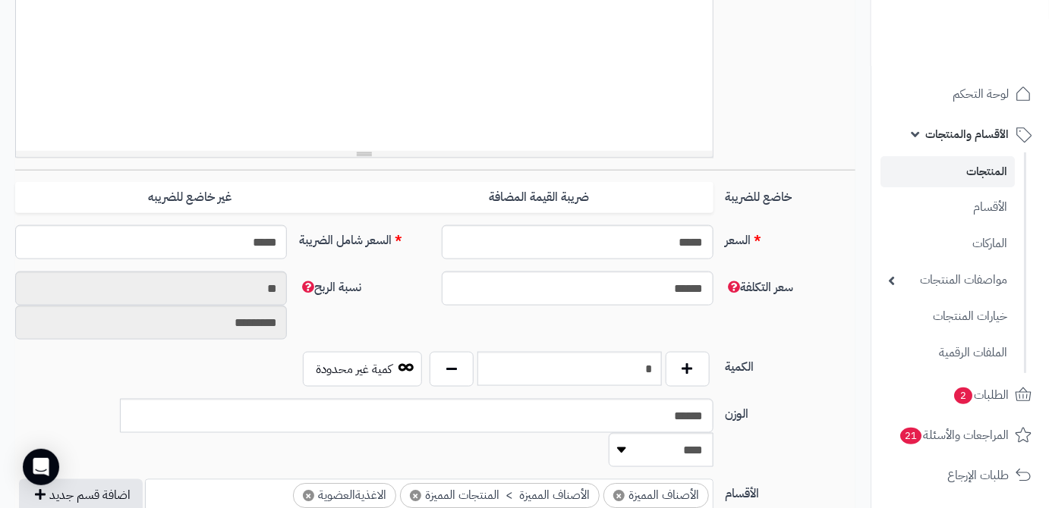
scroll to position [552, 0]
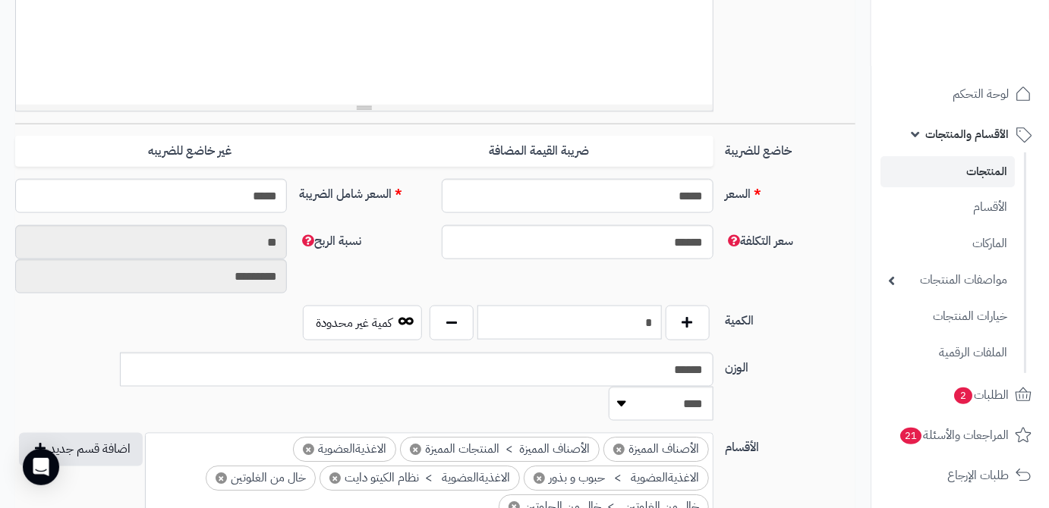
click at [640, 329] on input "*" at bounding box center [569, 323] width 184 height 34
type input "*"
click at [666, 277] on div "سعر التكلفة ****** نسبة الربح ** *********" at bounding box center [435, 265] width 852 height 80
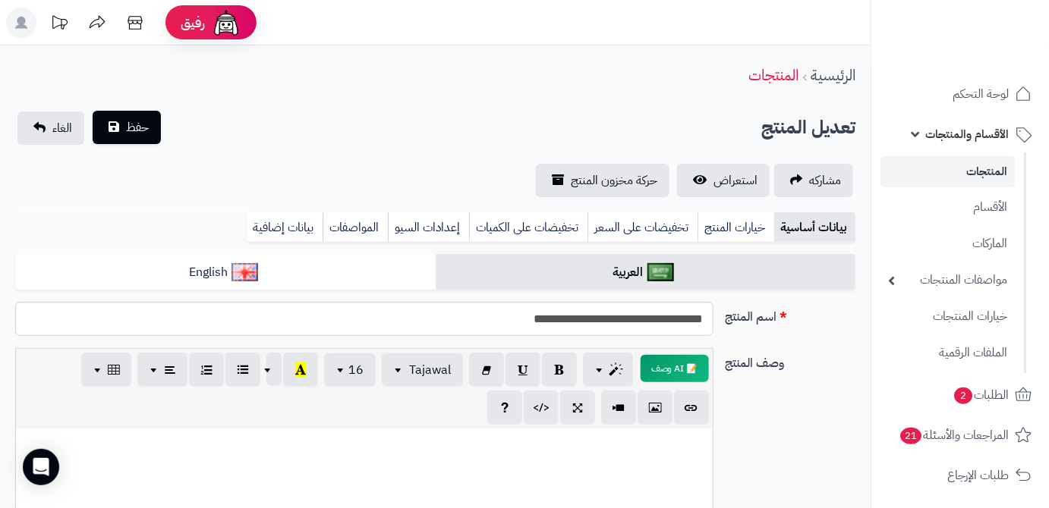
scroll to position [0, 0]
click at [125, 137] on button "حفظ" at bounding box center [127, 127] width 68 height 33
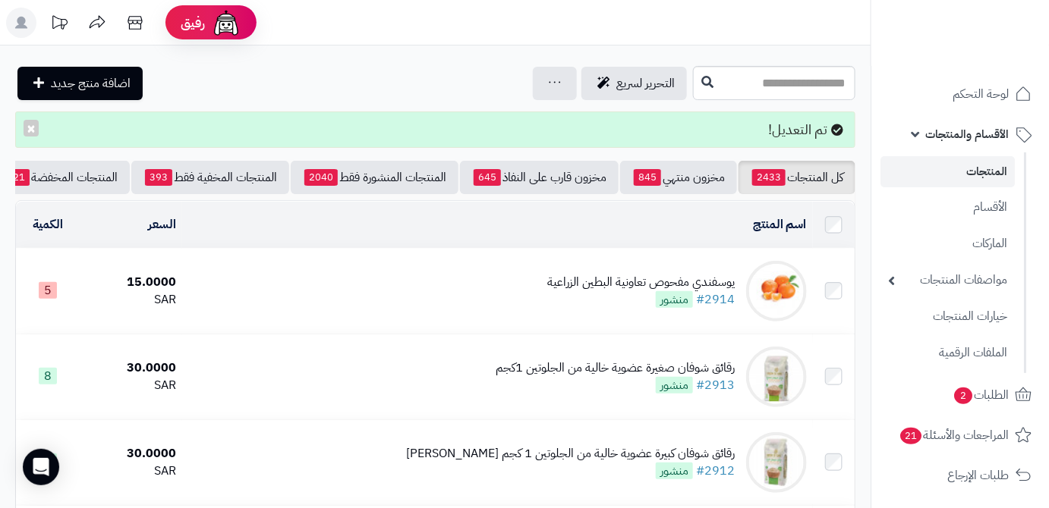
scroll to position [0, -160]
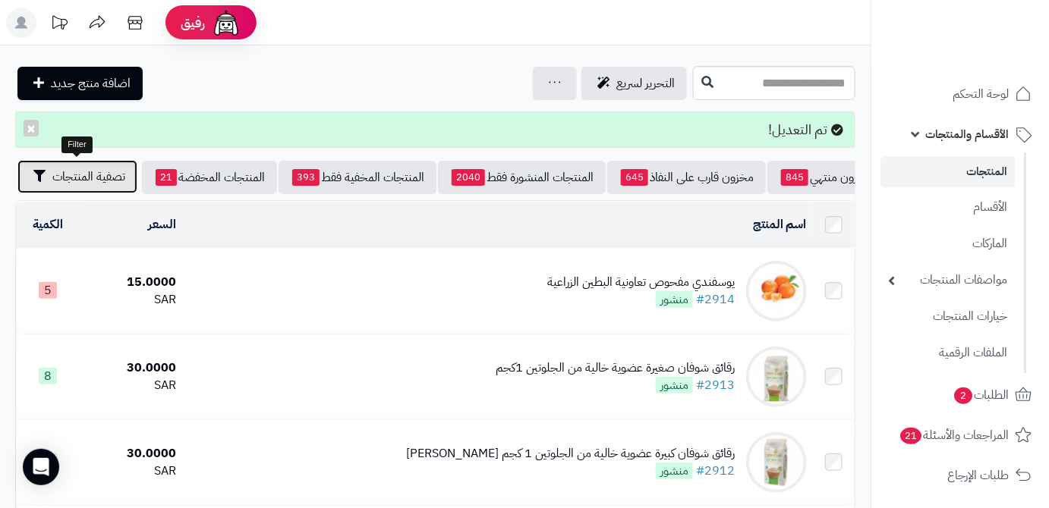
click at [71, 181] on span "تصفية المنتجات" at bounding box center [88, 177] width 73 height 18
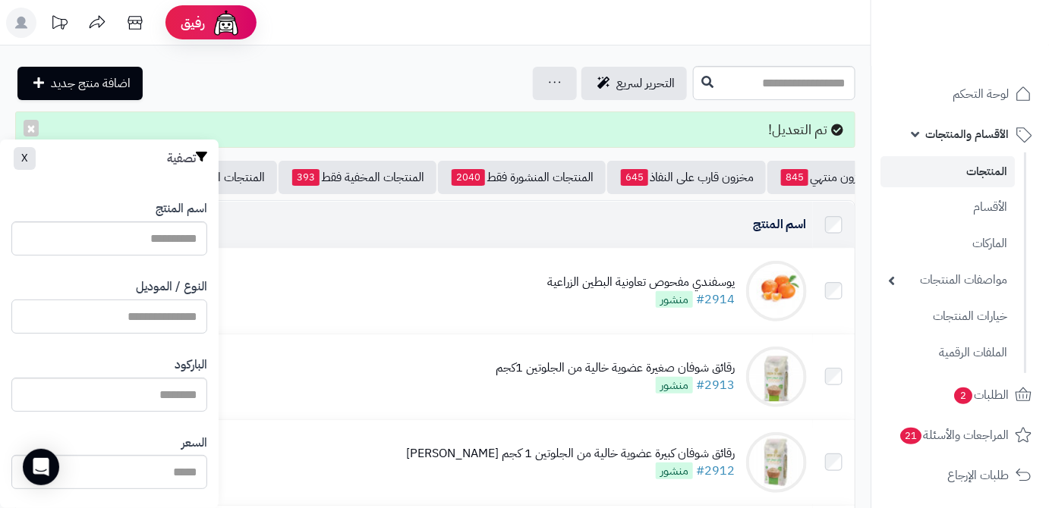
drag, startPoint x: 119, startPoint y: 335, endPoint x: 68, endPoint y: 316, distance: 54.5
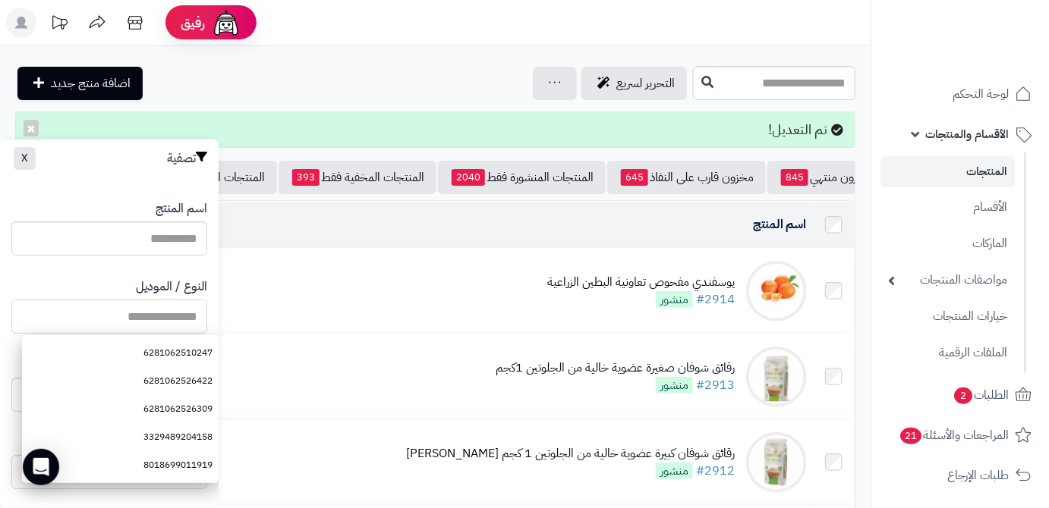
paste input "**********"
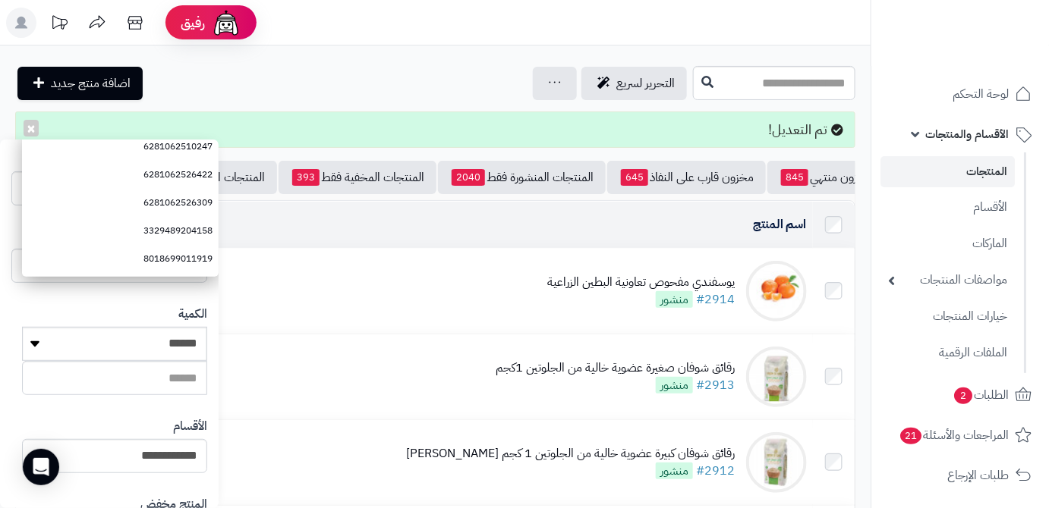
scroll to position [419, 0]
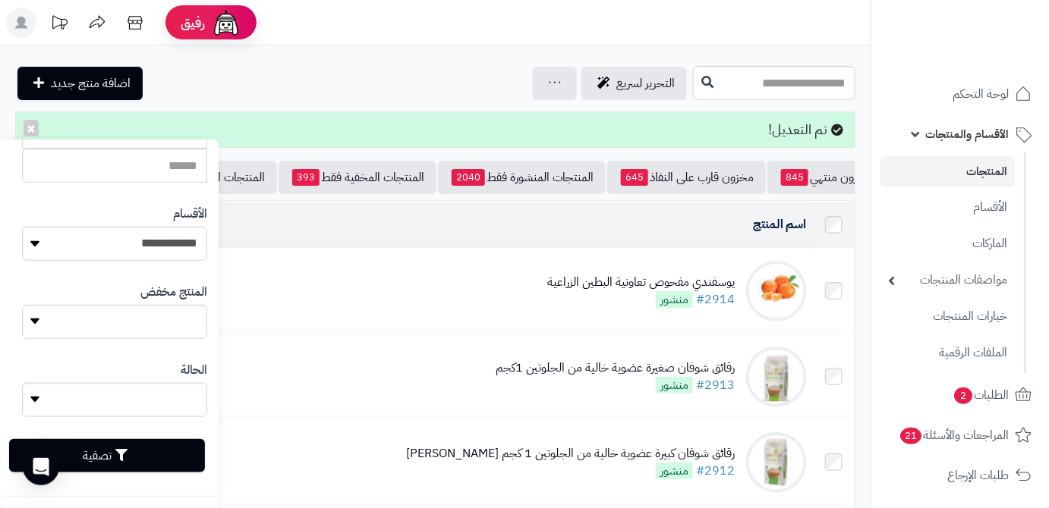
type input "**********"
click at [149, 449] on button "تصفية" at bounding box center [107, 455] width 196 height 33
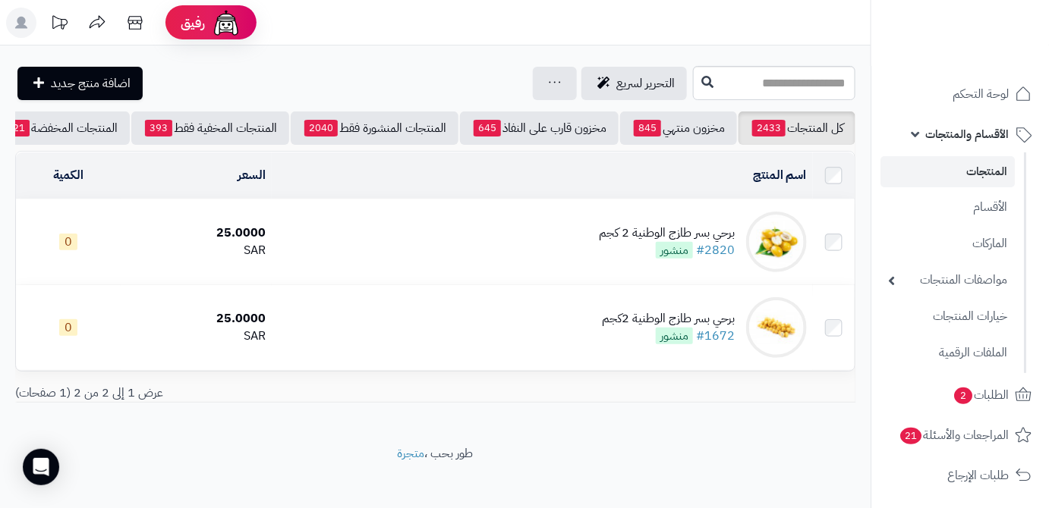
click at [602, 251] on div "برحي بسر طازج الوطنية 2 كجم #2820 منشور" at bounding box center [667, 242] width 136 height 35
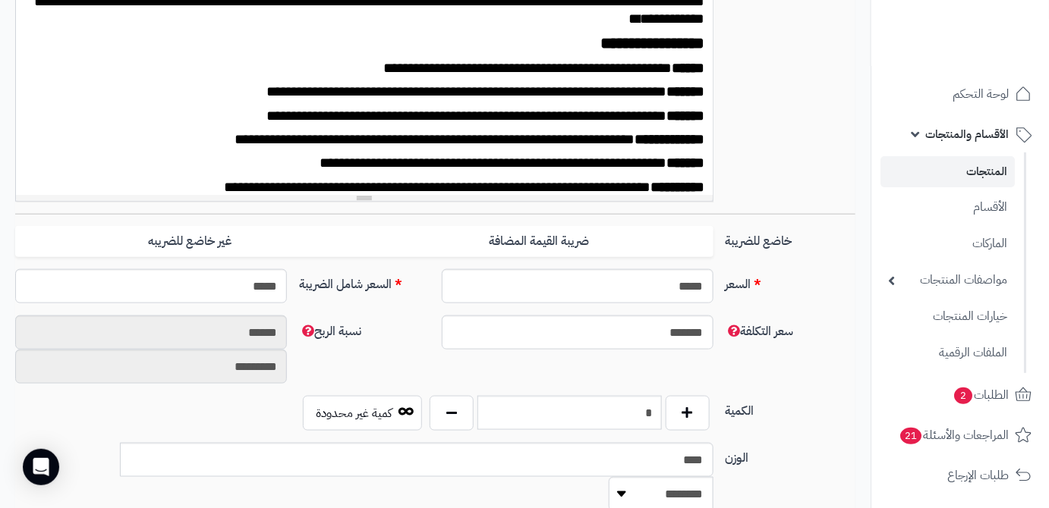
scroll to position [483, 0]
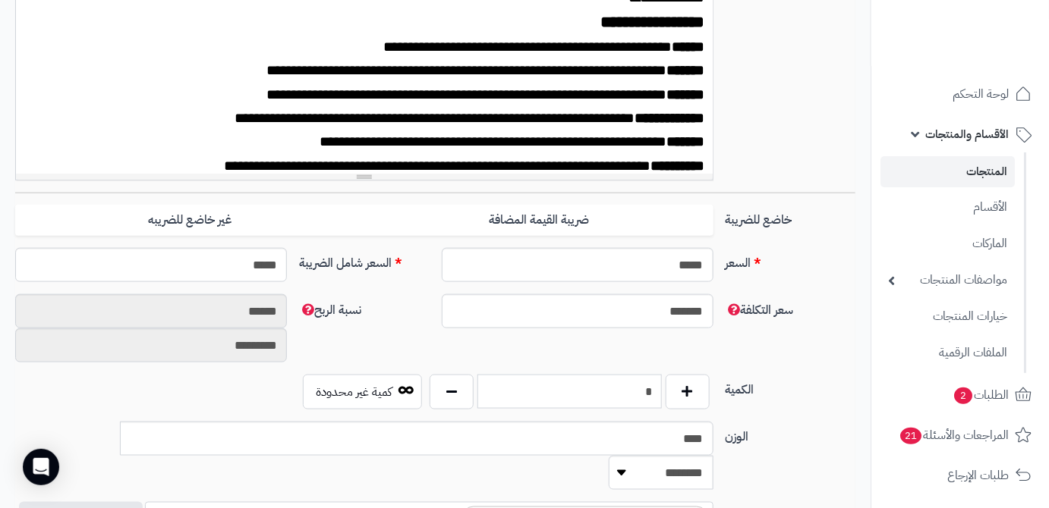
click at [635, 398] on input "*" at bounding box center [569, 392] width 184 height 34
